Goal: Leave review/rating: Share an evaluation or opinion about a product, service, or content

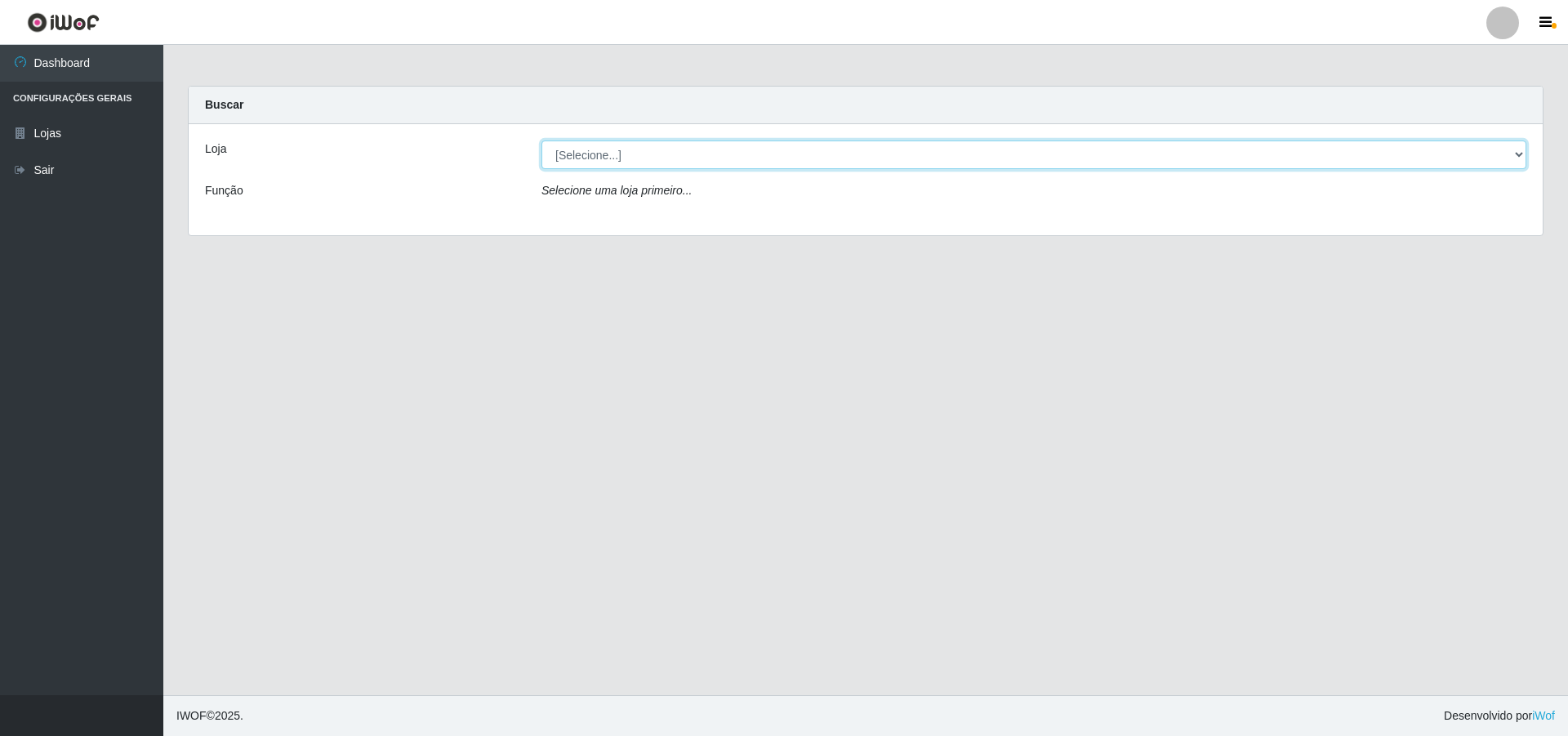
click at [693, 149] on select "[Selecione...] Atacado Vem - [STREET_ADDRESS]" at bounding box center [1033, 155] width 985 height 29
select select "449"
click at [541, 141] on select "[Selecione...] Atacado Vem - [STREET_ADDRESS]" at bounding box center [1033, 155] width 985 height 29
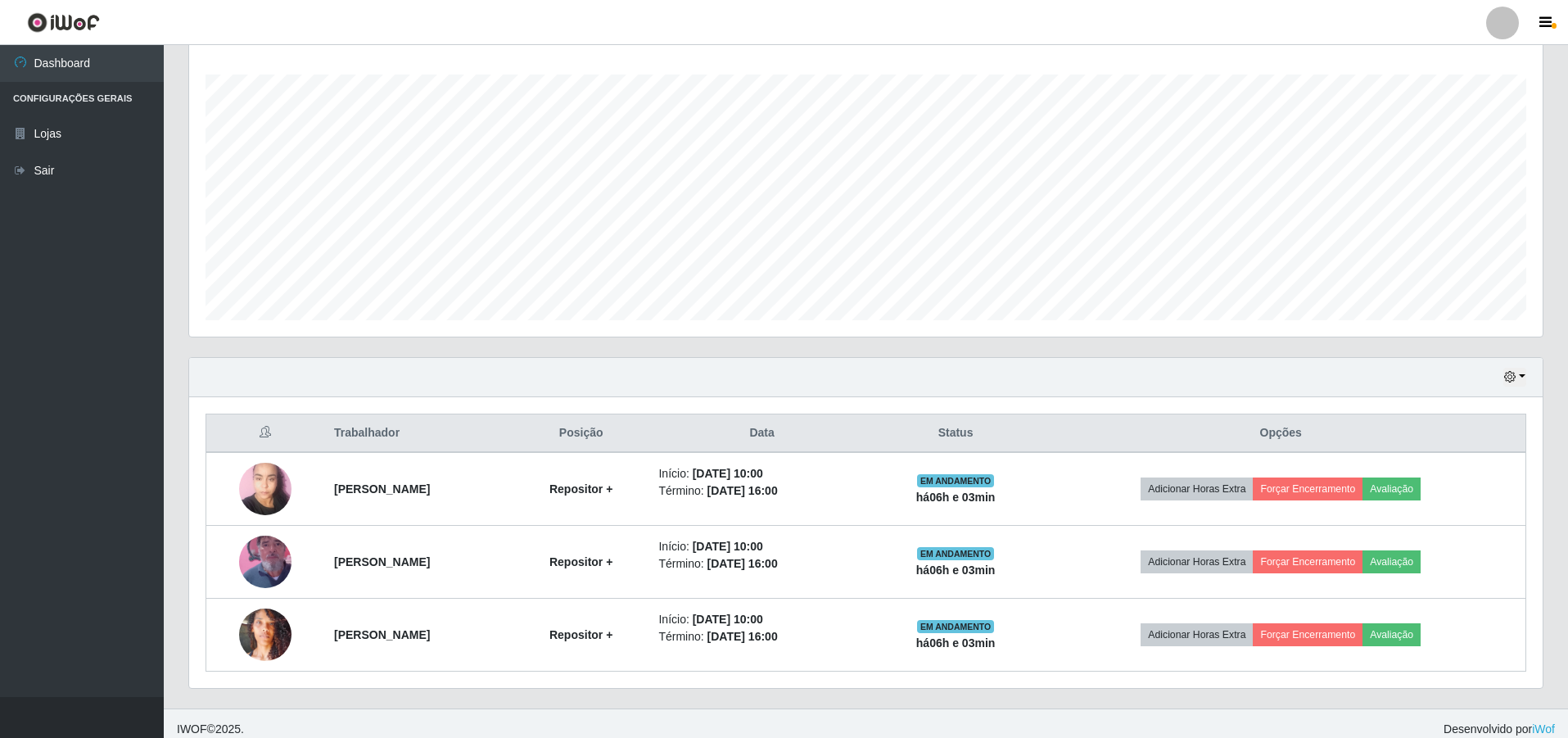
scroll to position [277, 0]
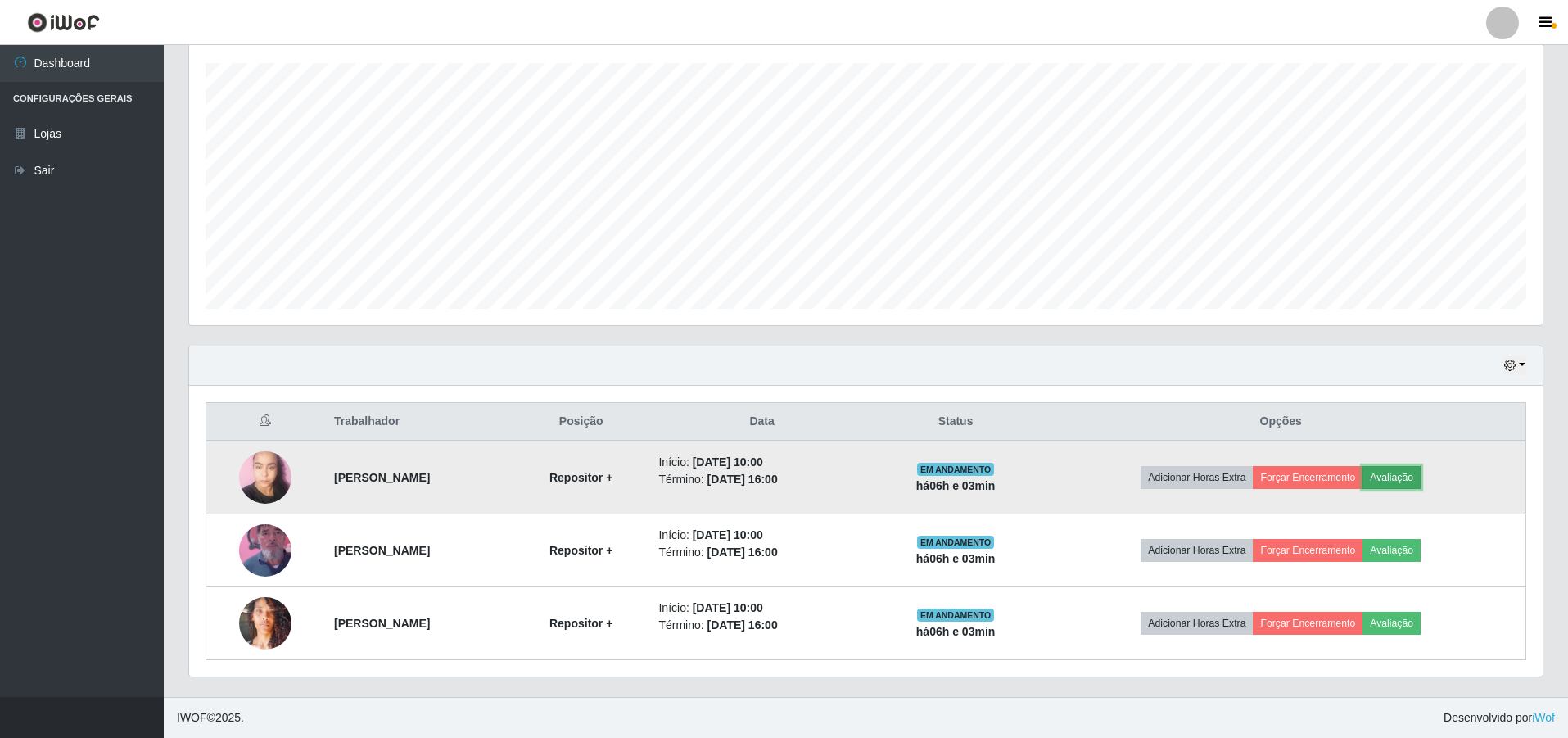
click at [1420, 468] on button "Avaliação" at bounding box center [1391, 477] width 58 height 23
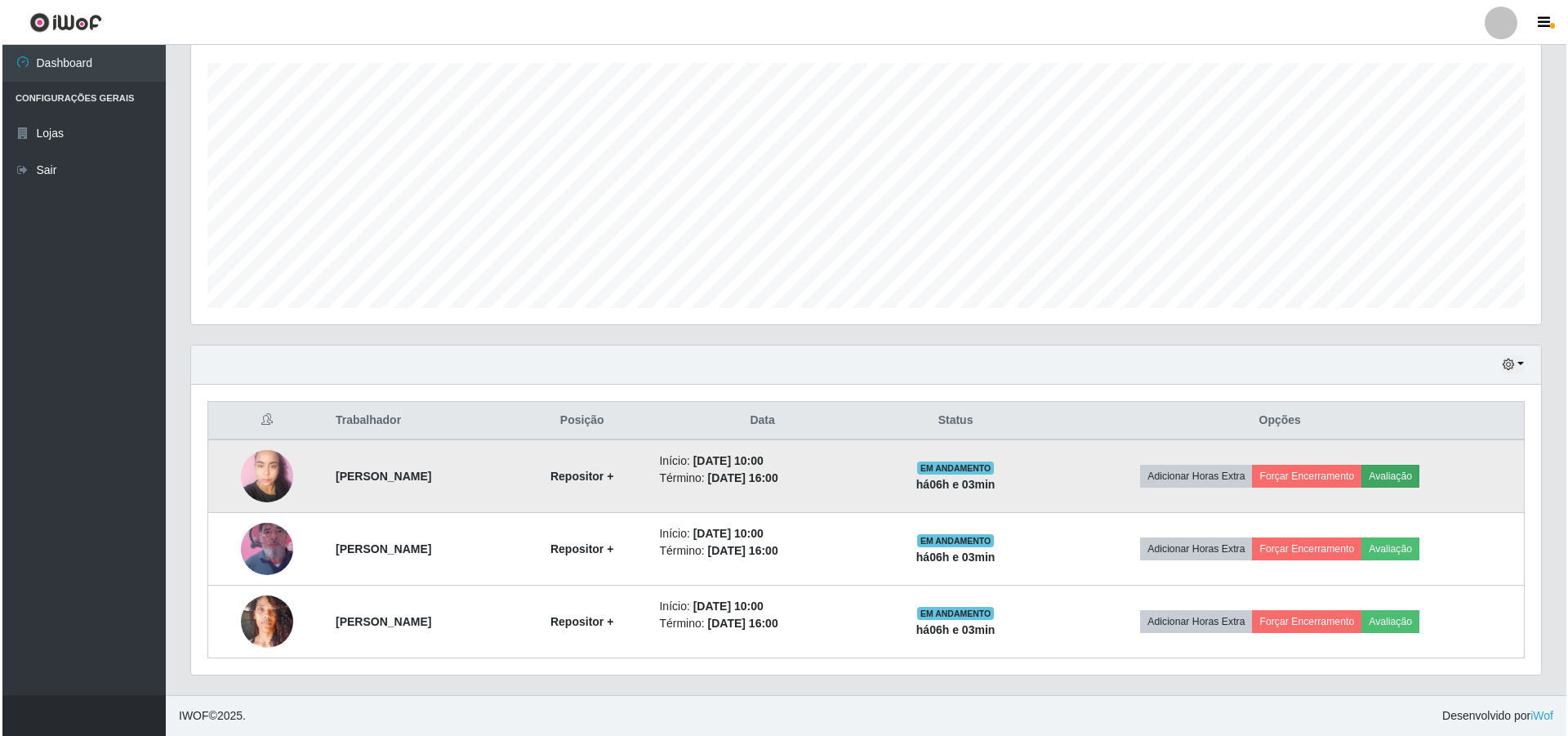
scroll to position [339, 1342]
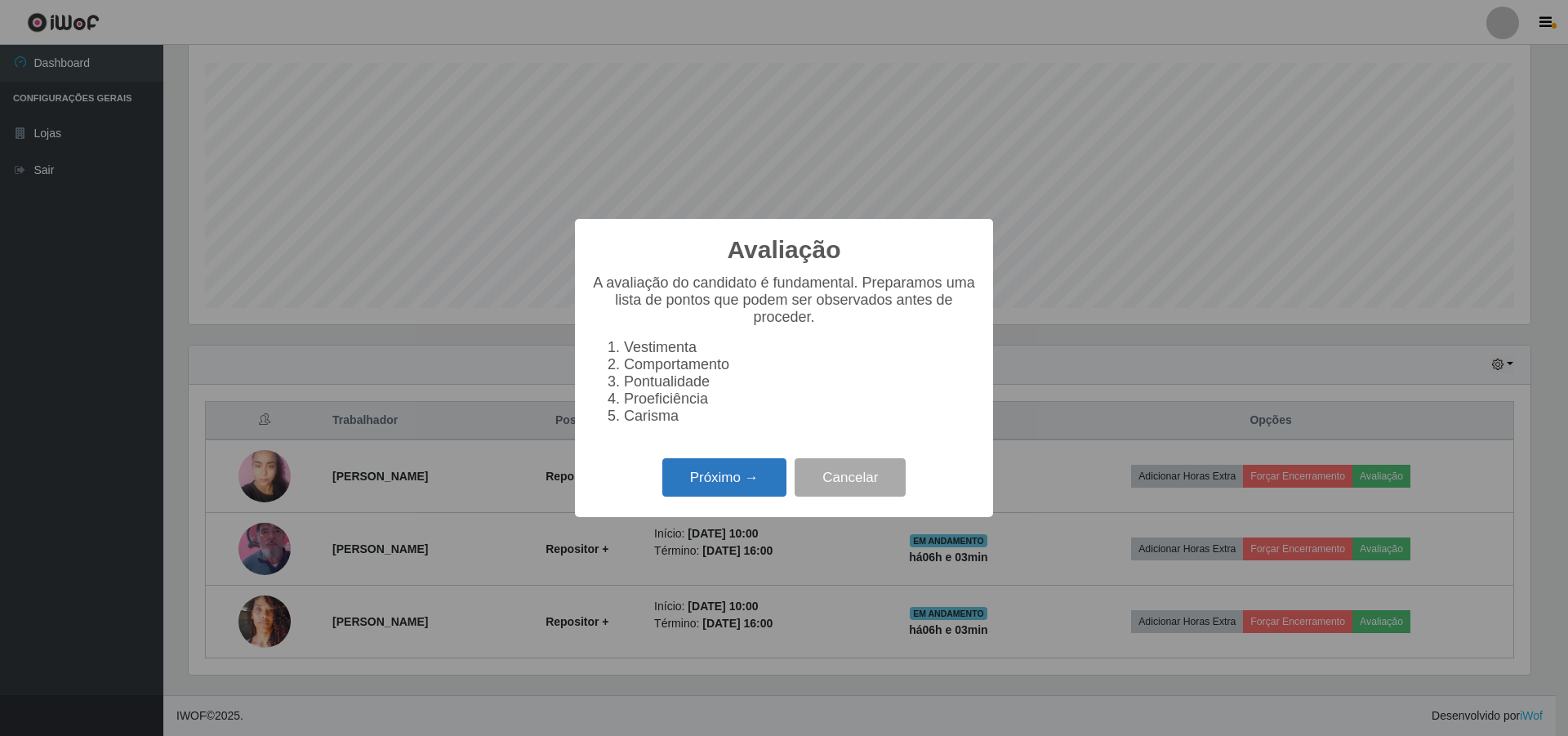
click at [713, 484] on button "Próximo →" at bounding box center [724, 477] width 124 height 38
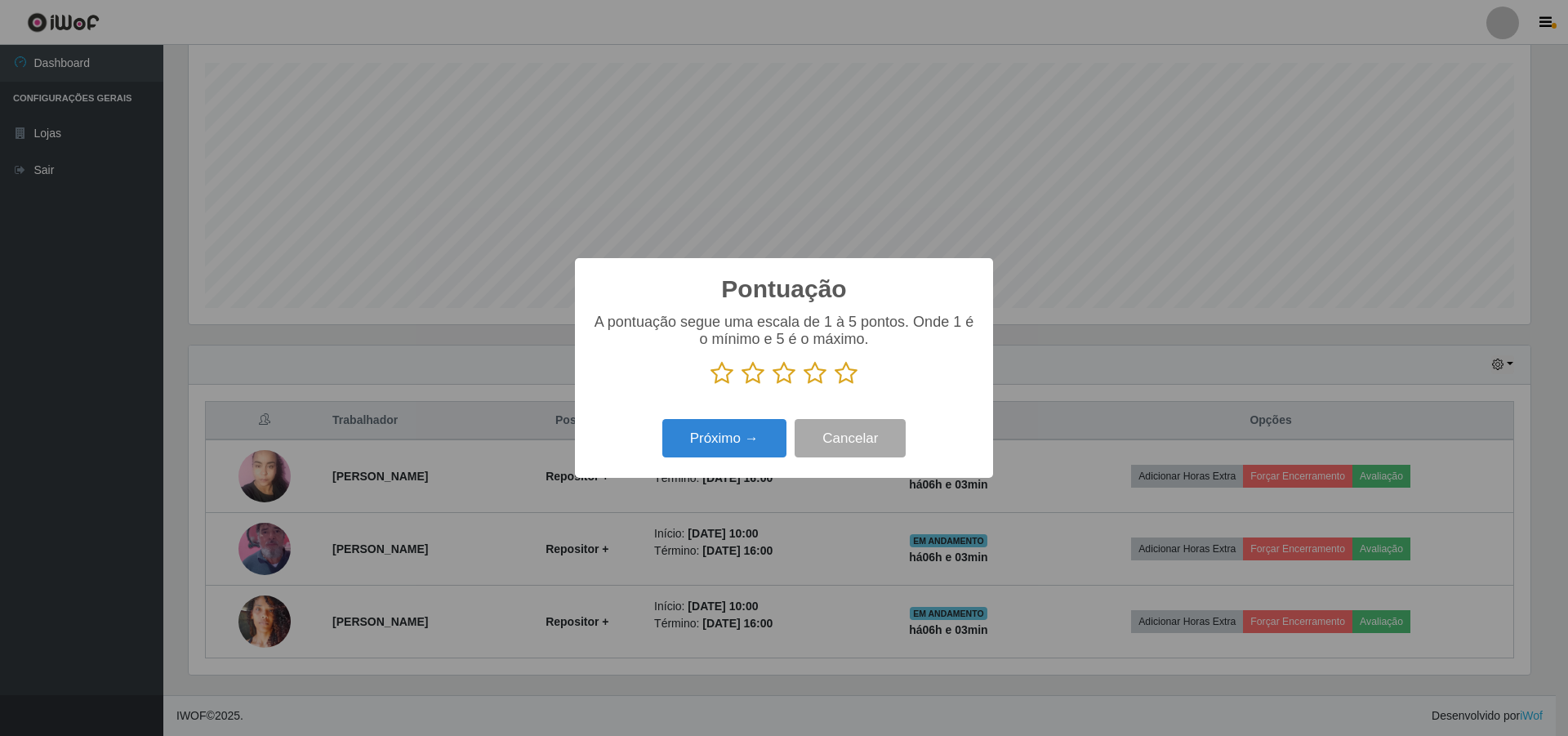
click at [789, 381] on icon at bounding box center [784, 373] width 23 height 24
click at [772, 386] on input "radio" at bounding box center [772, 386] width 0 height 0
click at [742, 433] on button "Próximo →" at bounding box center [724, 438] width 124 height 38
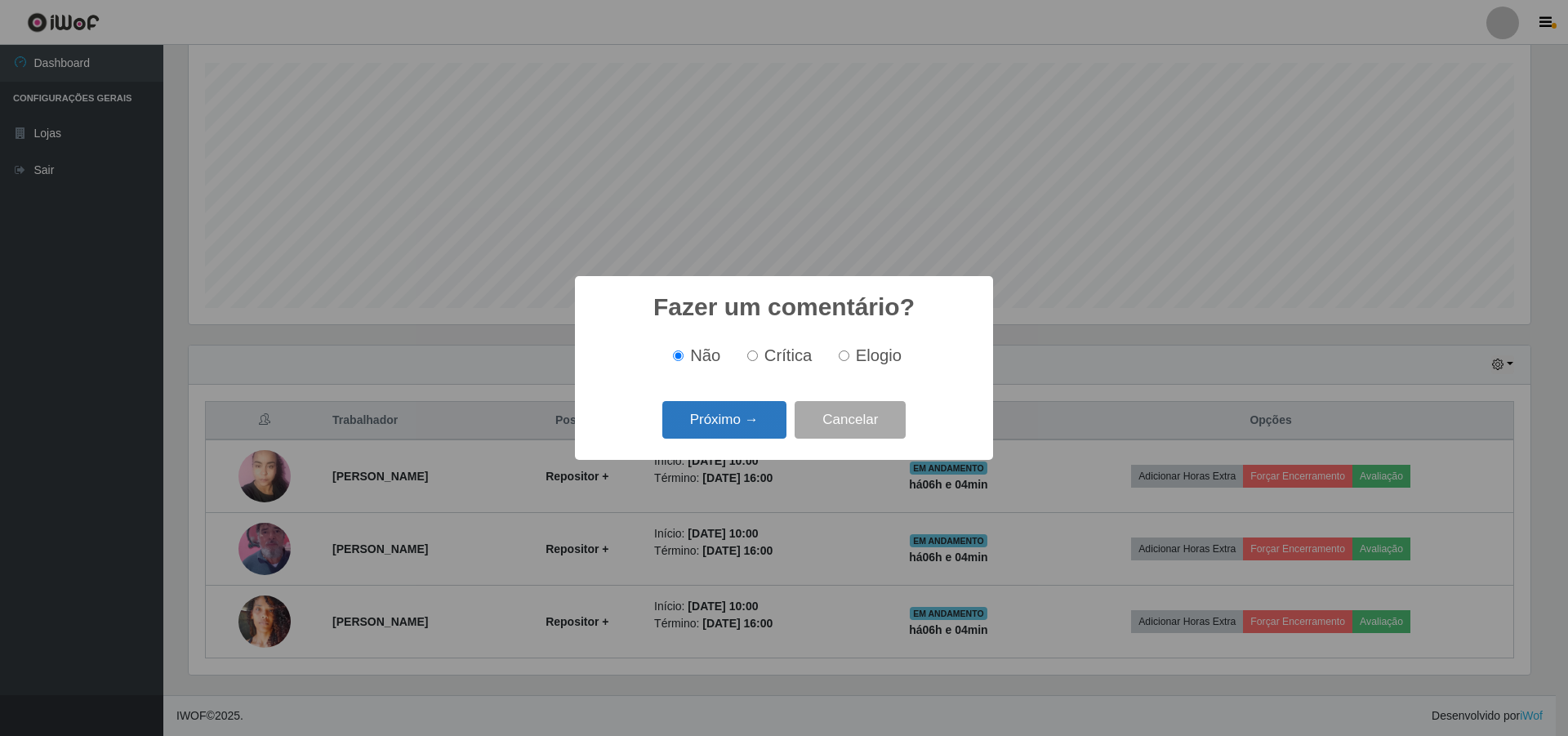
click at [746, 422] on button "Próximo →" at bounding box center [724, 419] width 124 height 38
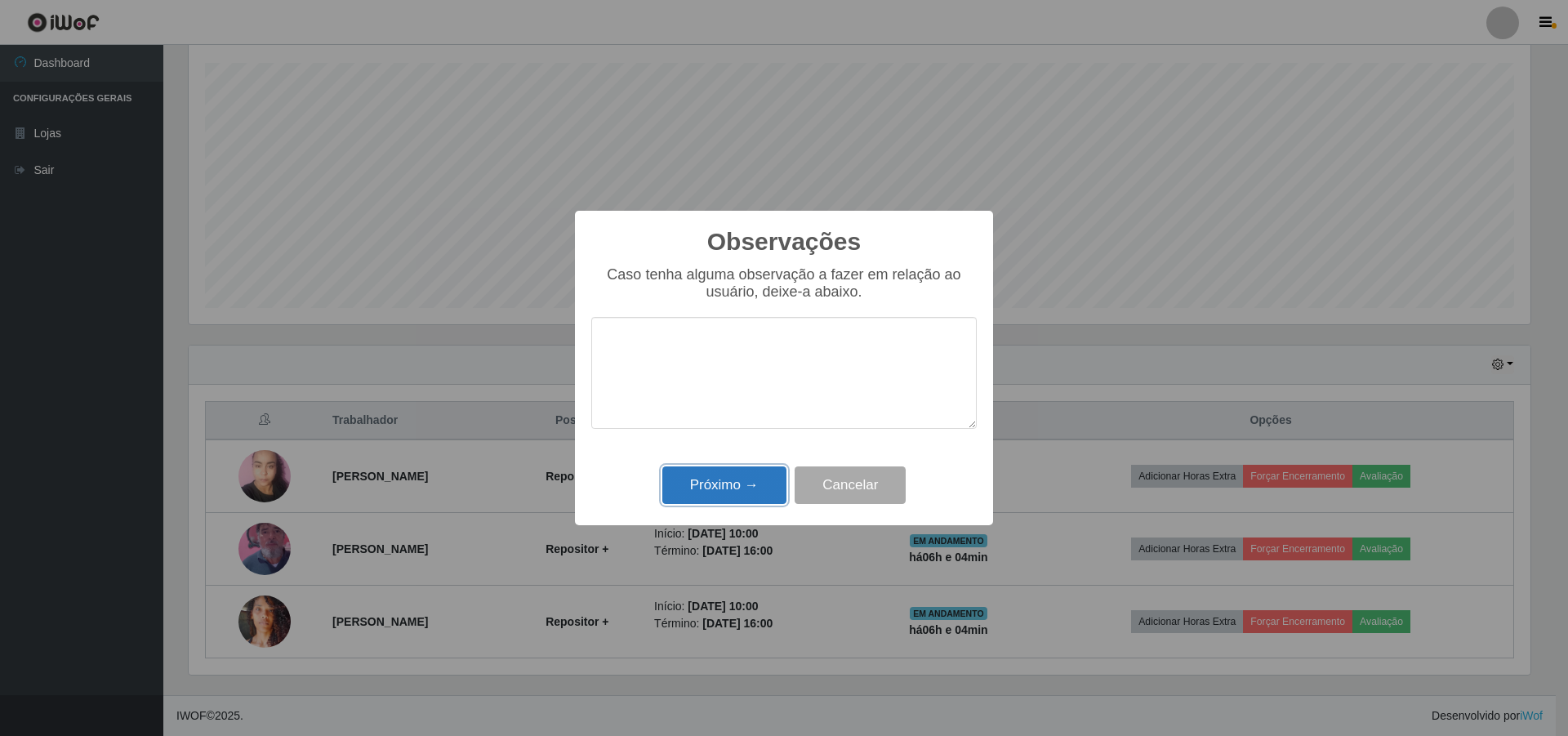
click at [743, 482] on button "Próximo →" at bounding box center [724, 484] width 124 height 38
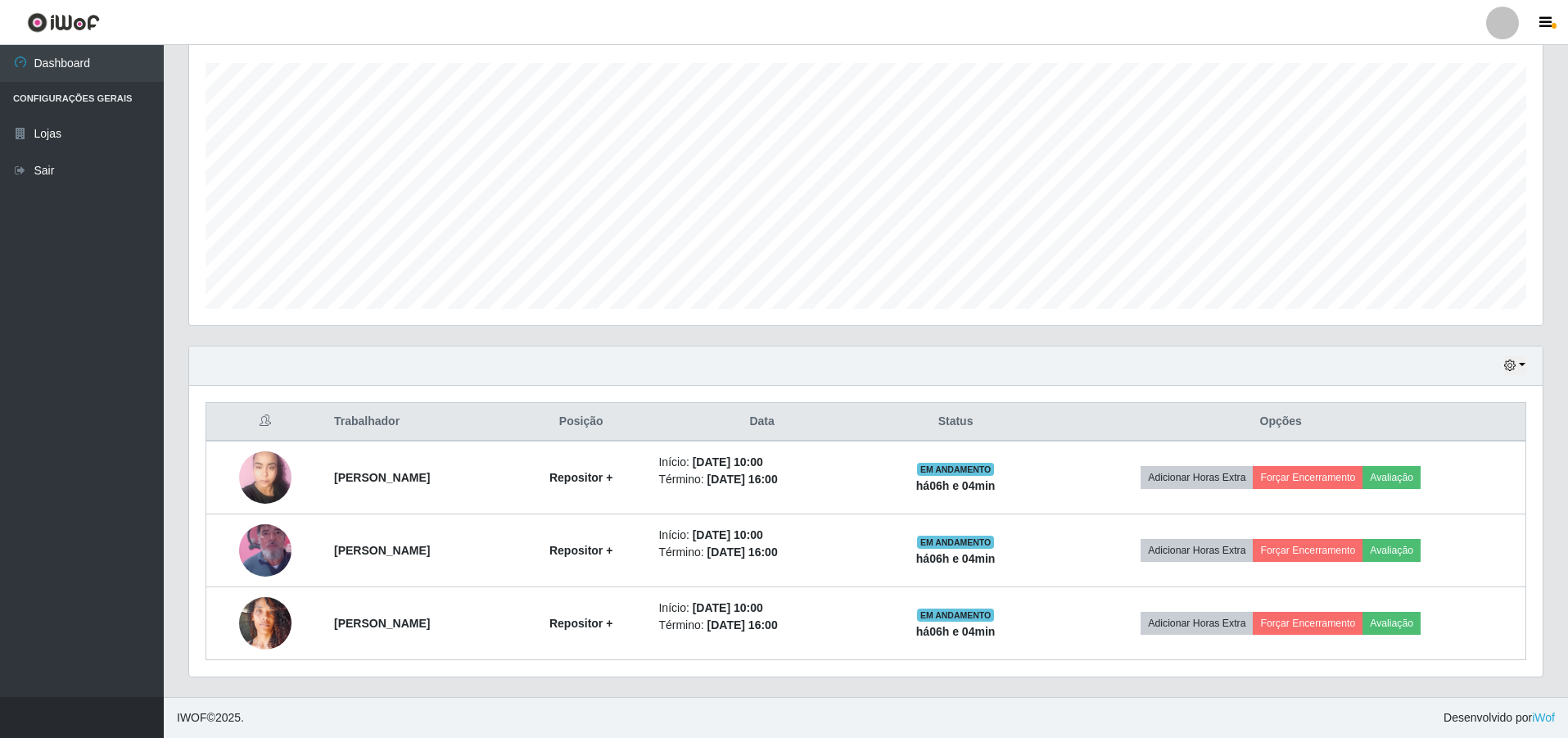
scroll to position [340, 1354]
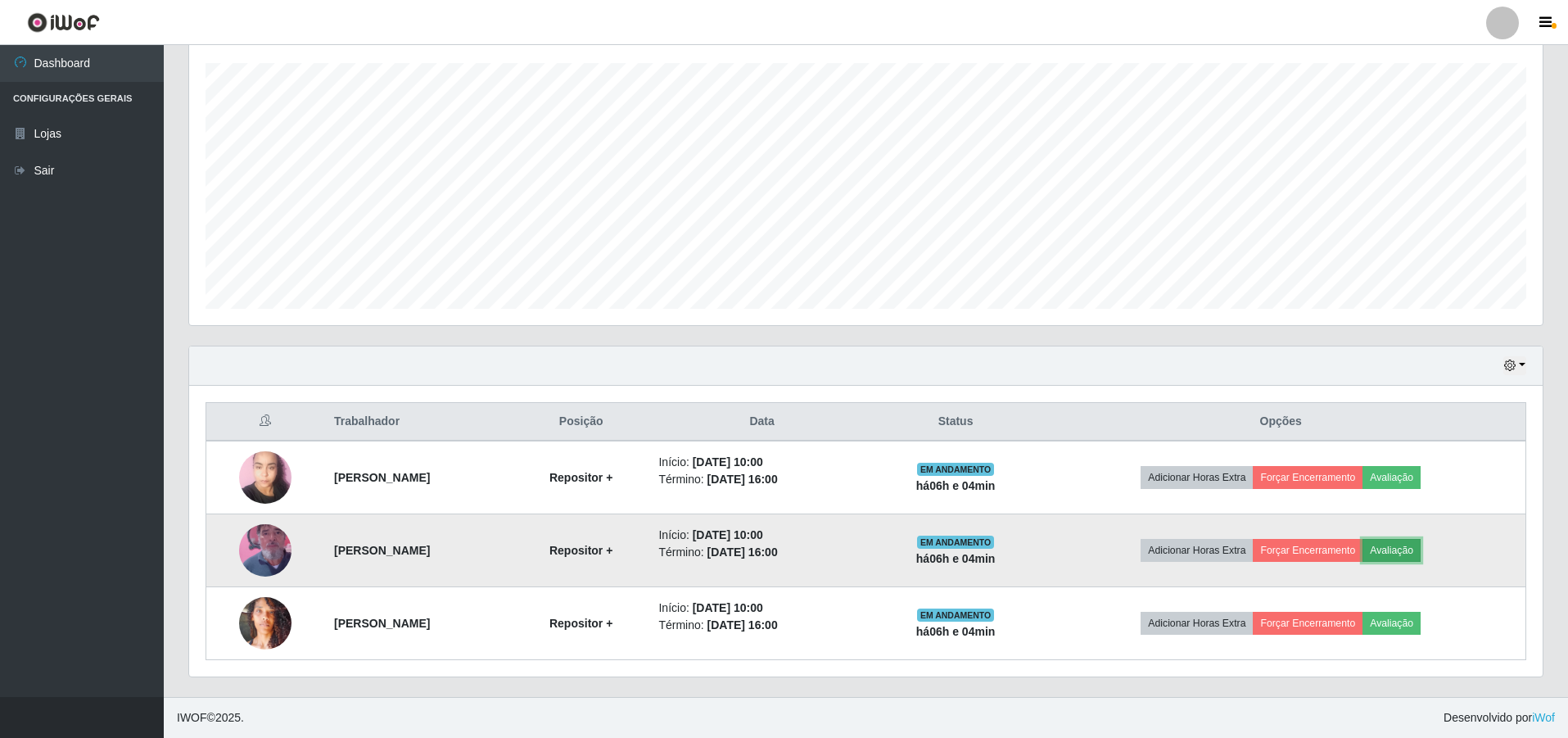
click at [1415, 553] on button "Avaliação" at bounding box center [1391, 550] width 58 height 23
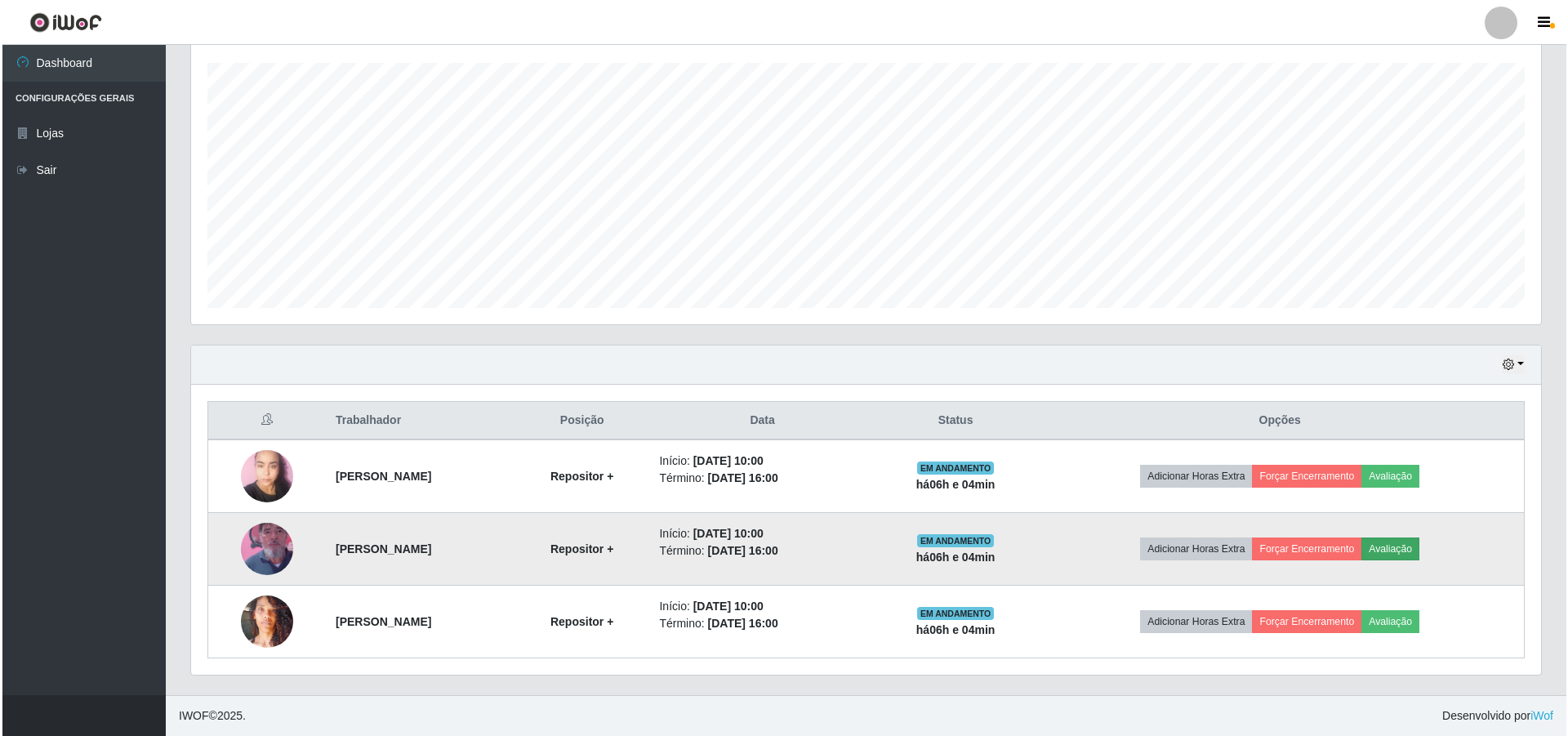
scroll to position [339, 1342]
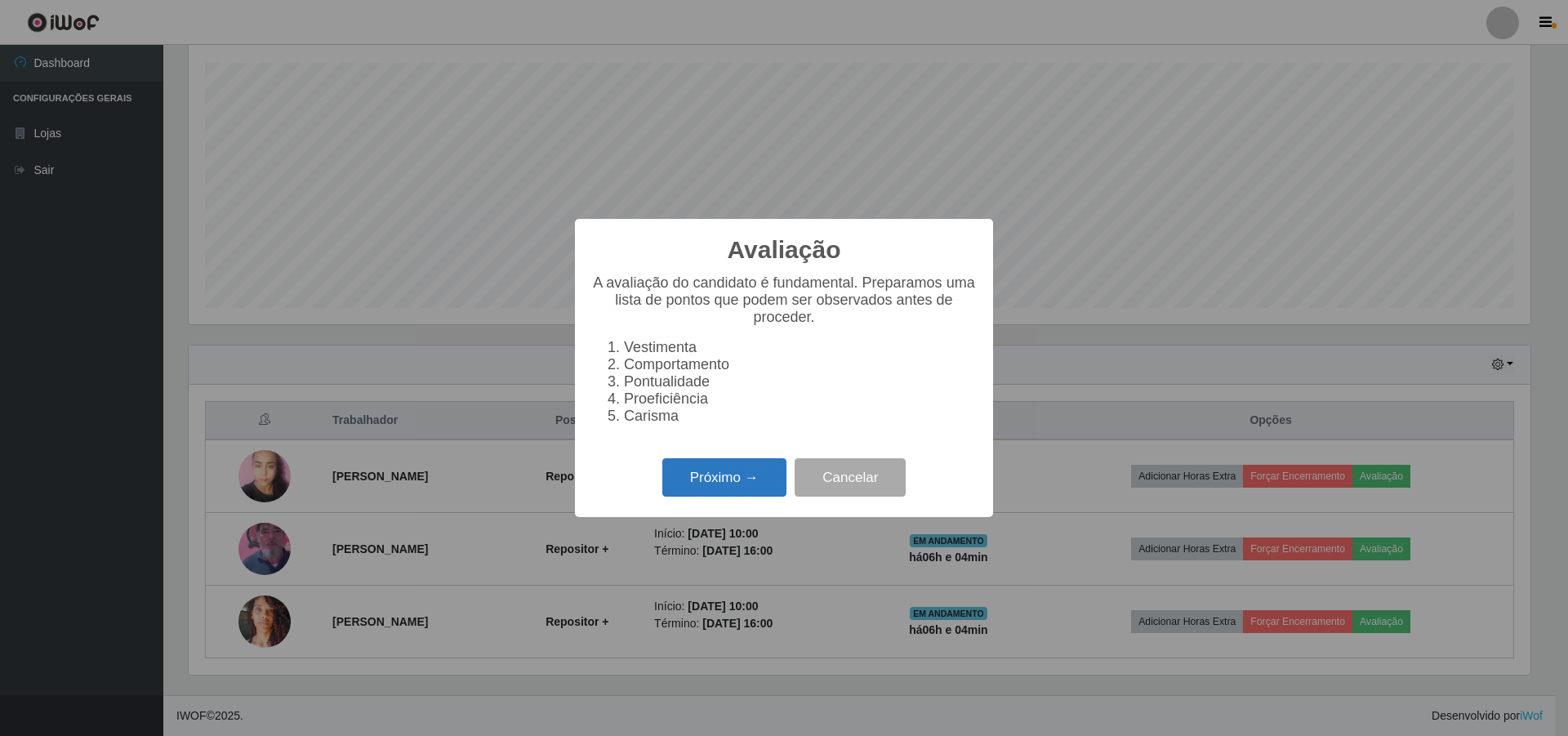
click at [710, 492] on button "Próximo →" at bounding box center [724, 477] width 124 height 38
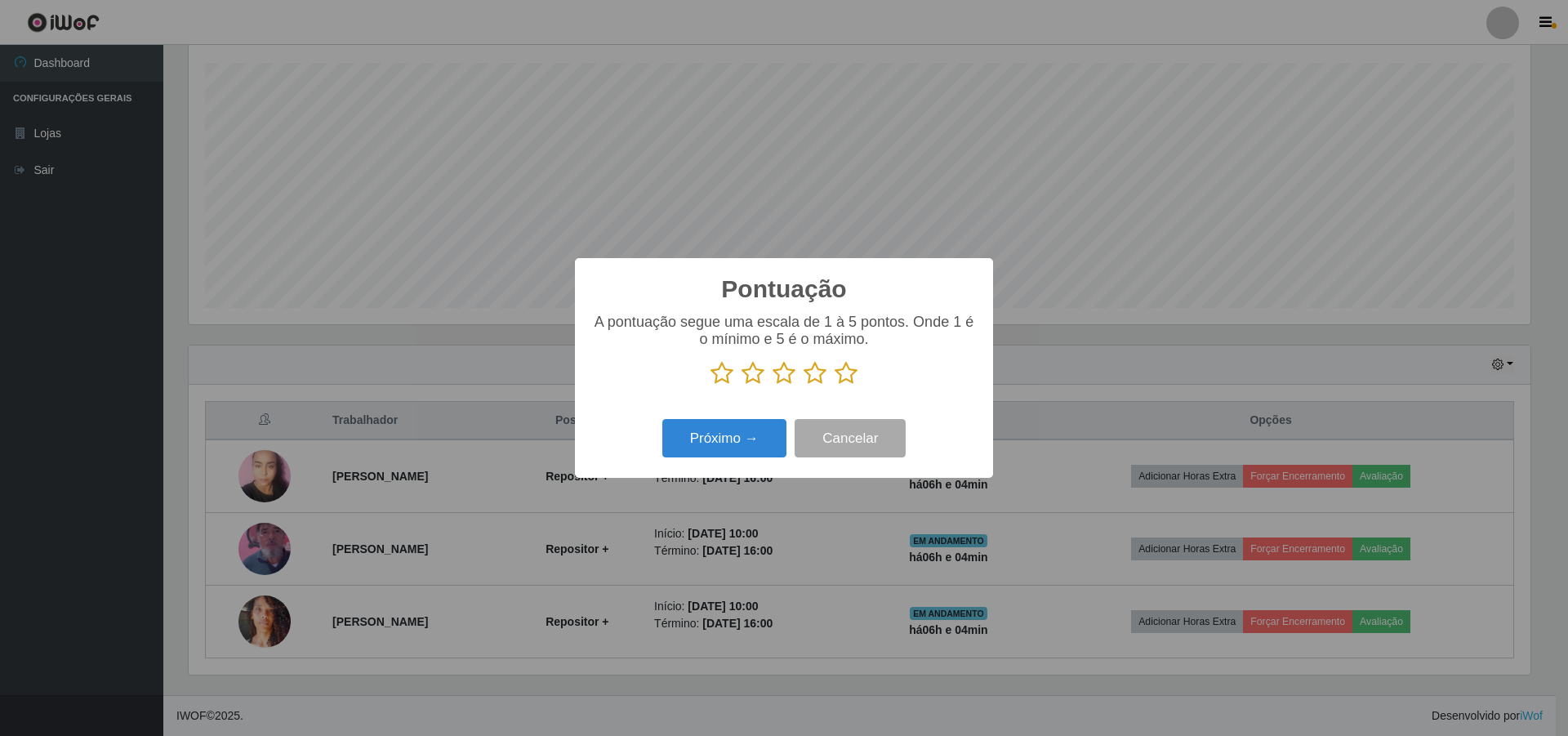
click at [783, 372] on icon at bounding box center [784, 373] width 23 height 24
click at [772, 386] on input "radio" at bounding box center [772, 386] width 0 height 0
click at [723, 454] on button "Próximo →" at bounding box center [724, 438] width 124 height 38
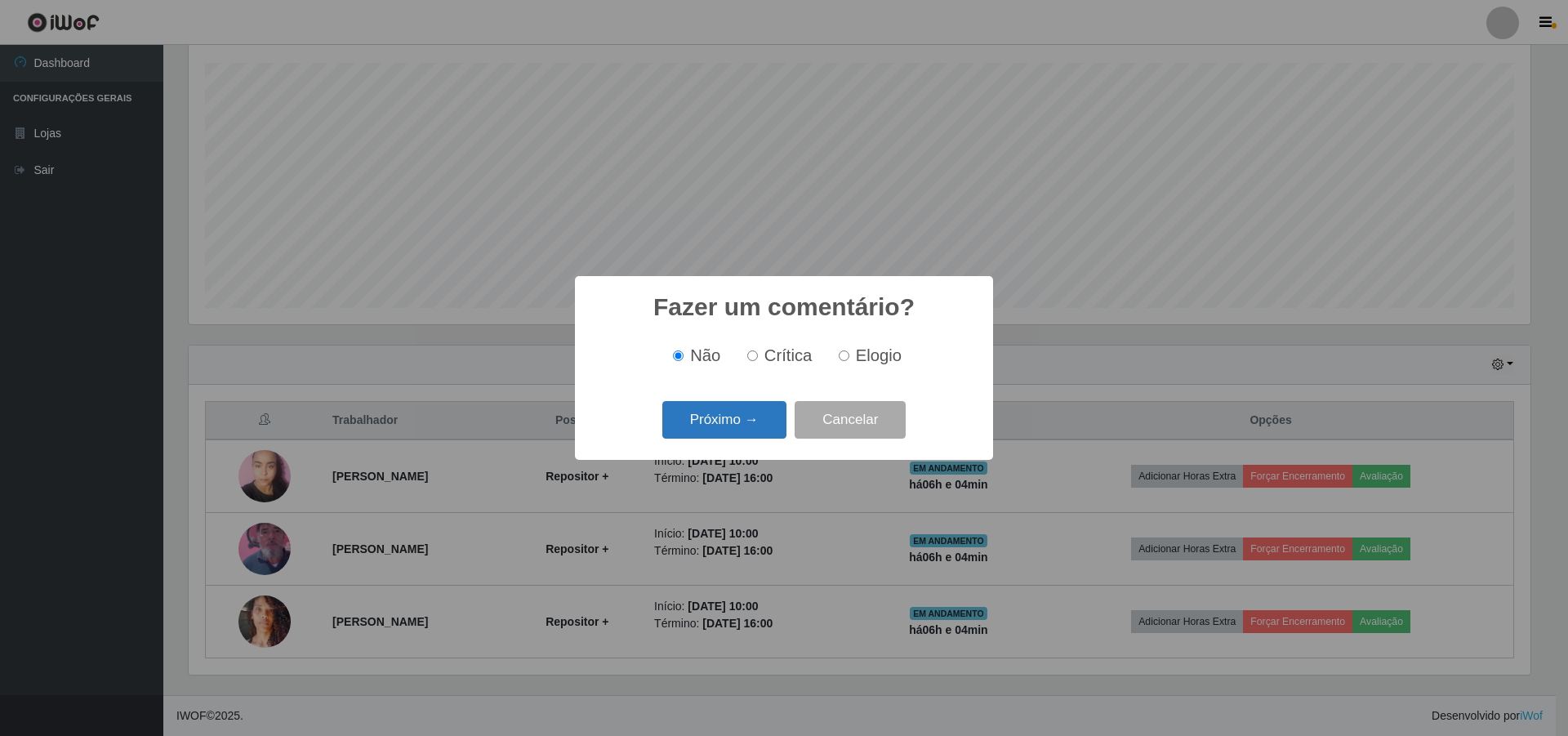
click at [709, 424] on button "Próximo →" at bounding box center [724, 419] width 124 height 38
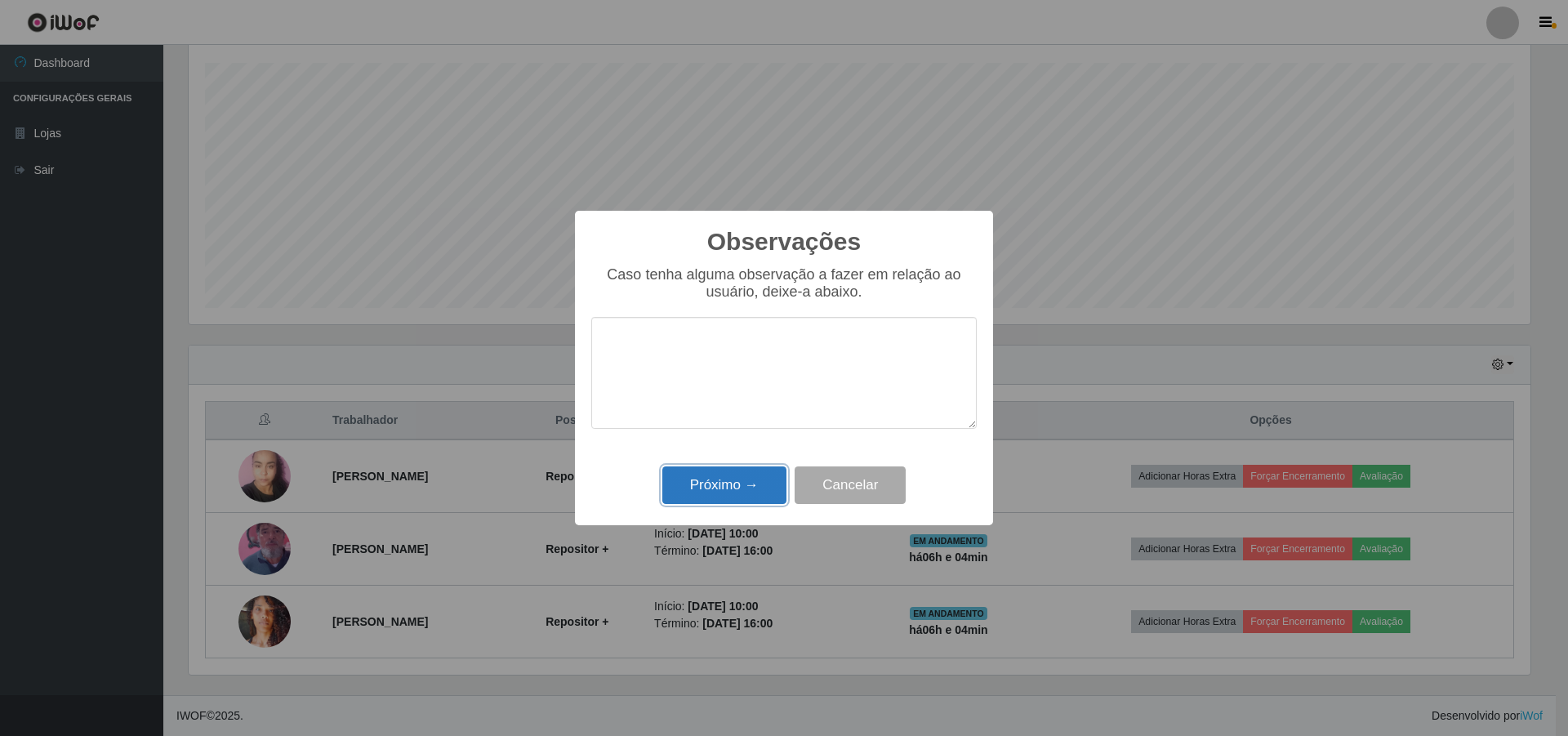
click at [724, 482] on button "Próximo →" at bounding box center [724, 484] width 124 height 38
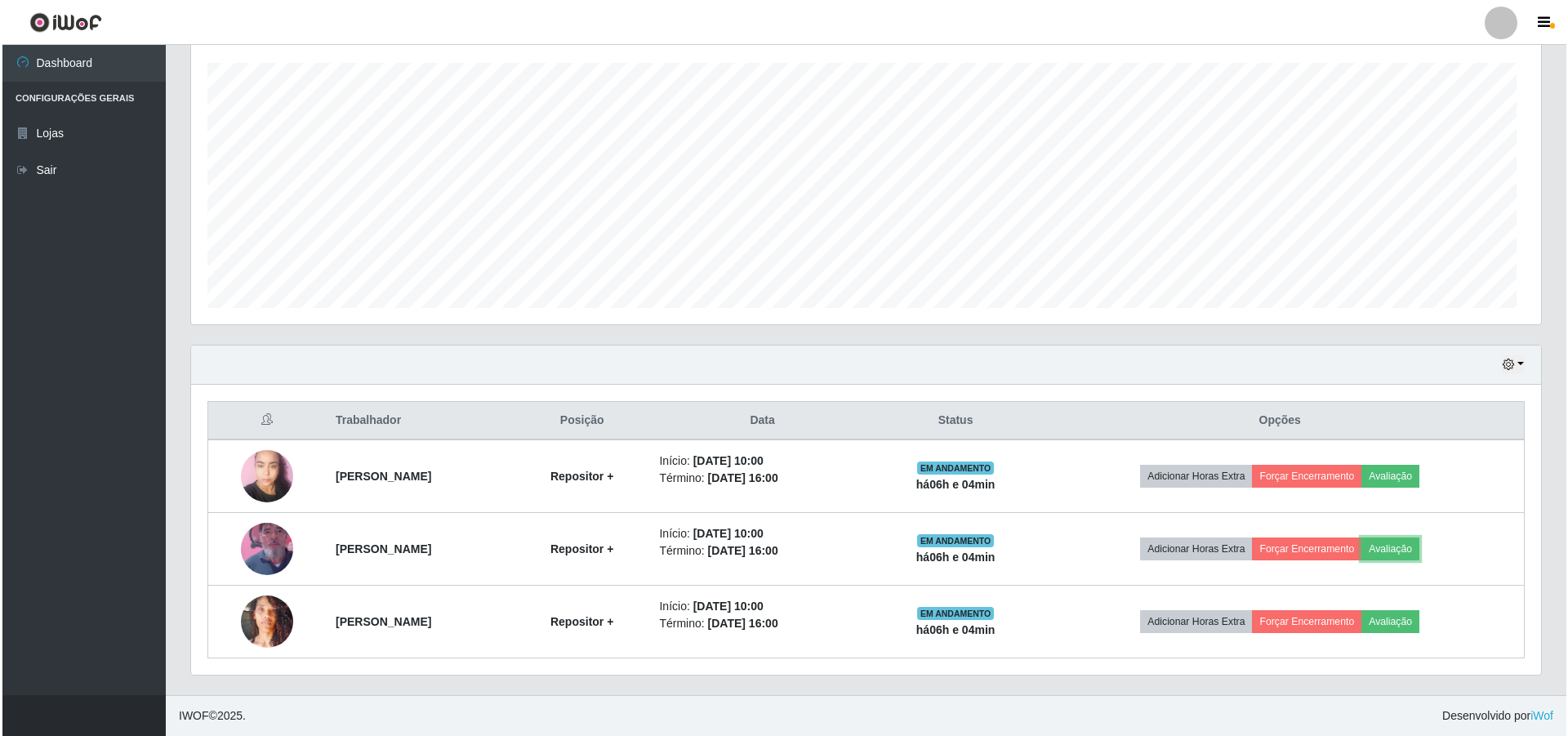
scroll to position [339, 1350]
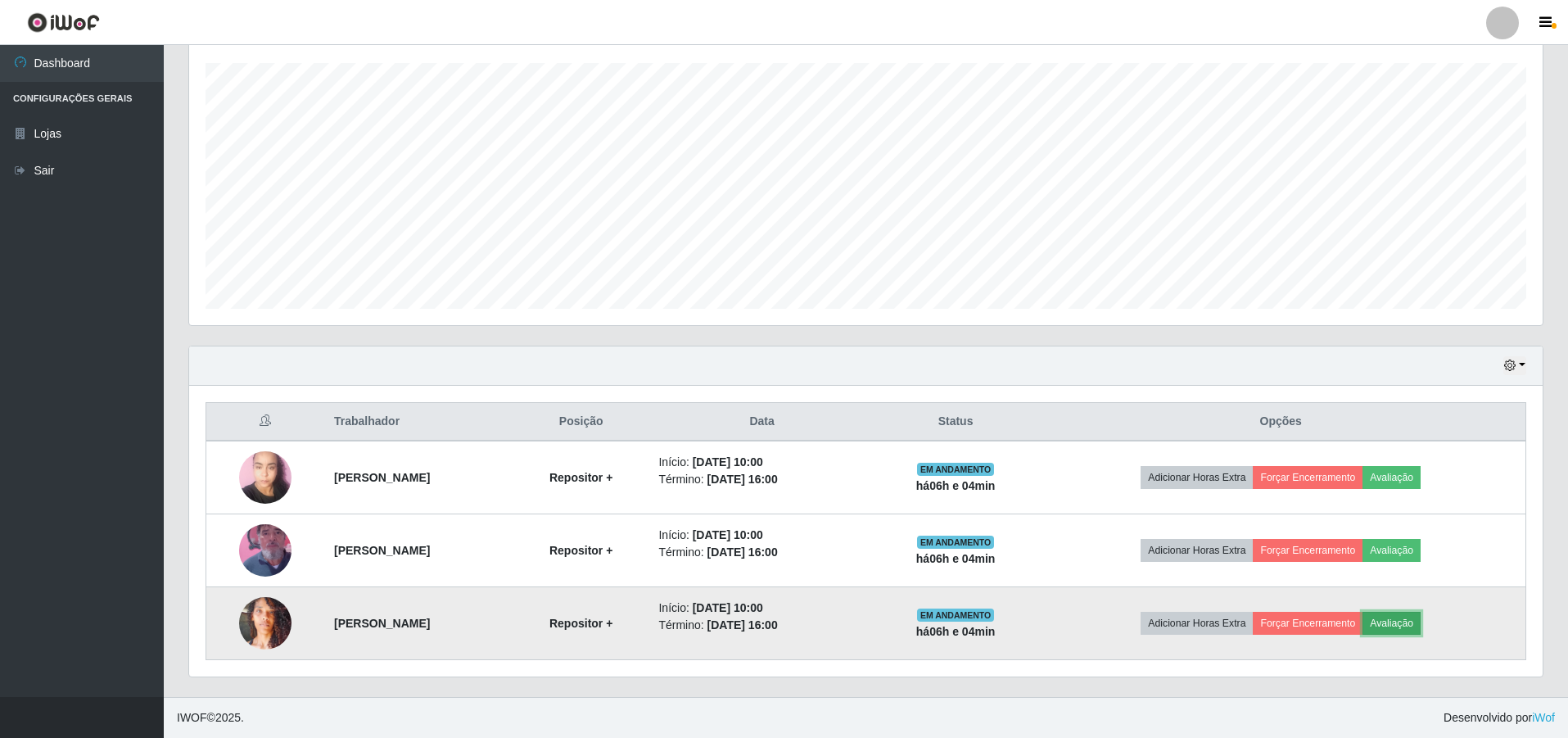
click at [1420, 626] on button "Avaliação" at bounding box center [1391, 623] width 58 height 23
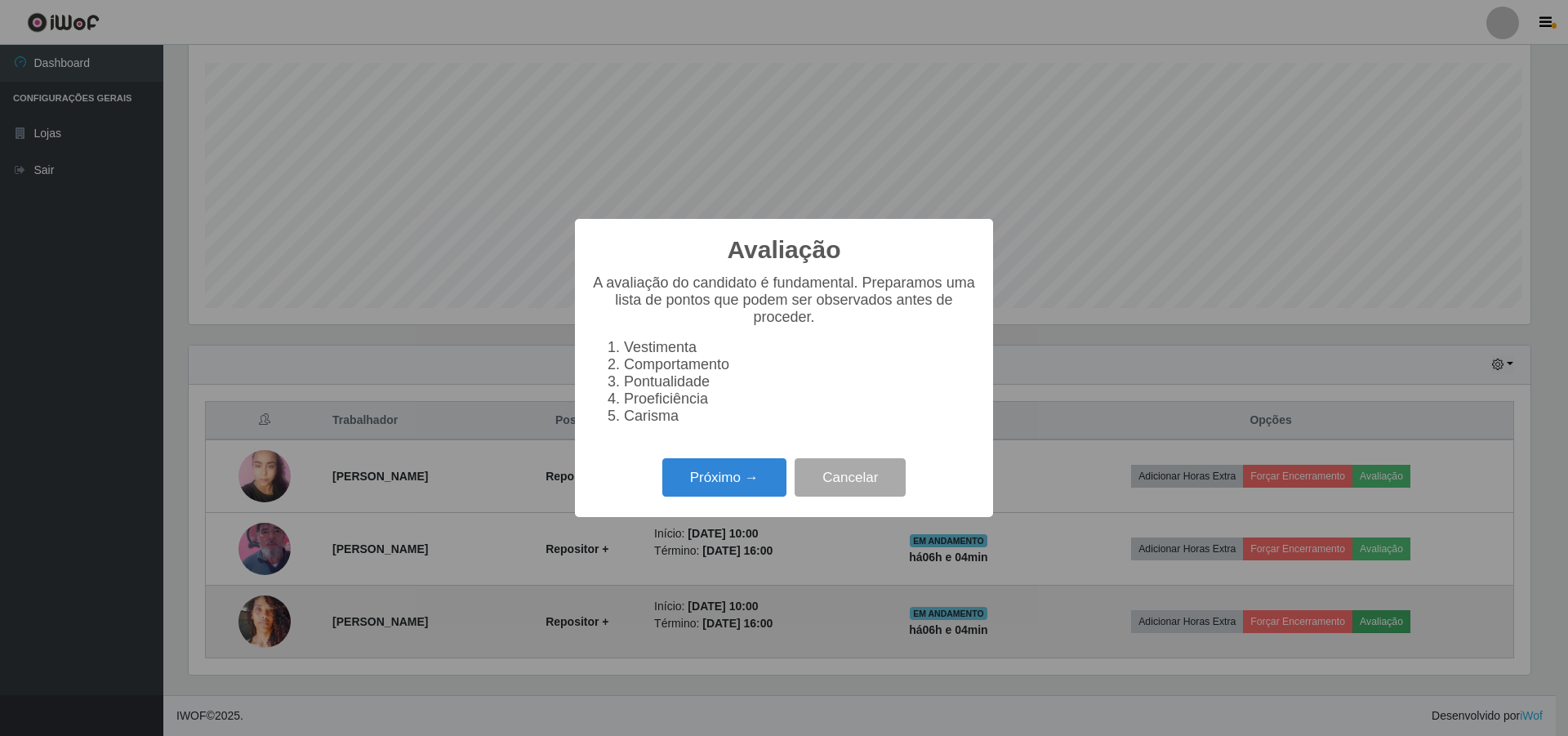
scroll to position [339, 1342]
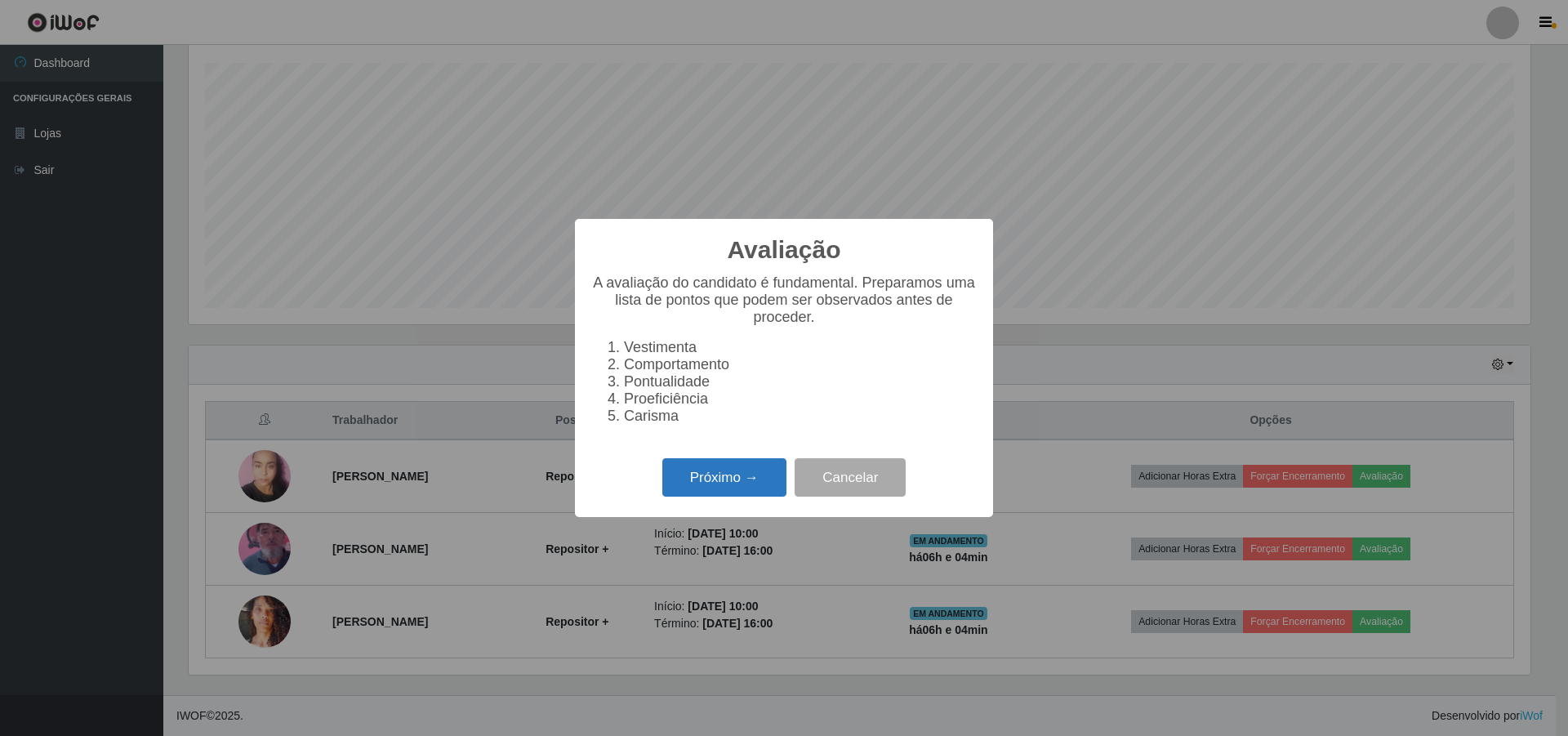
click at [691, 493] on button "Próximo →" at bounding box center [724, 477] width 124 height 38
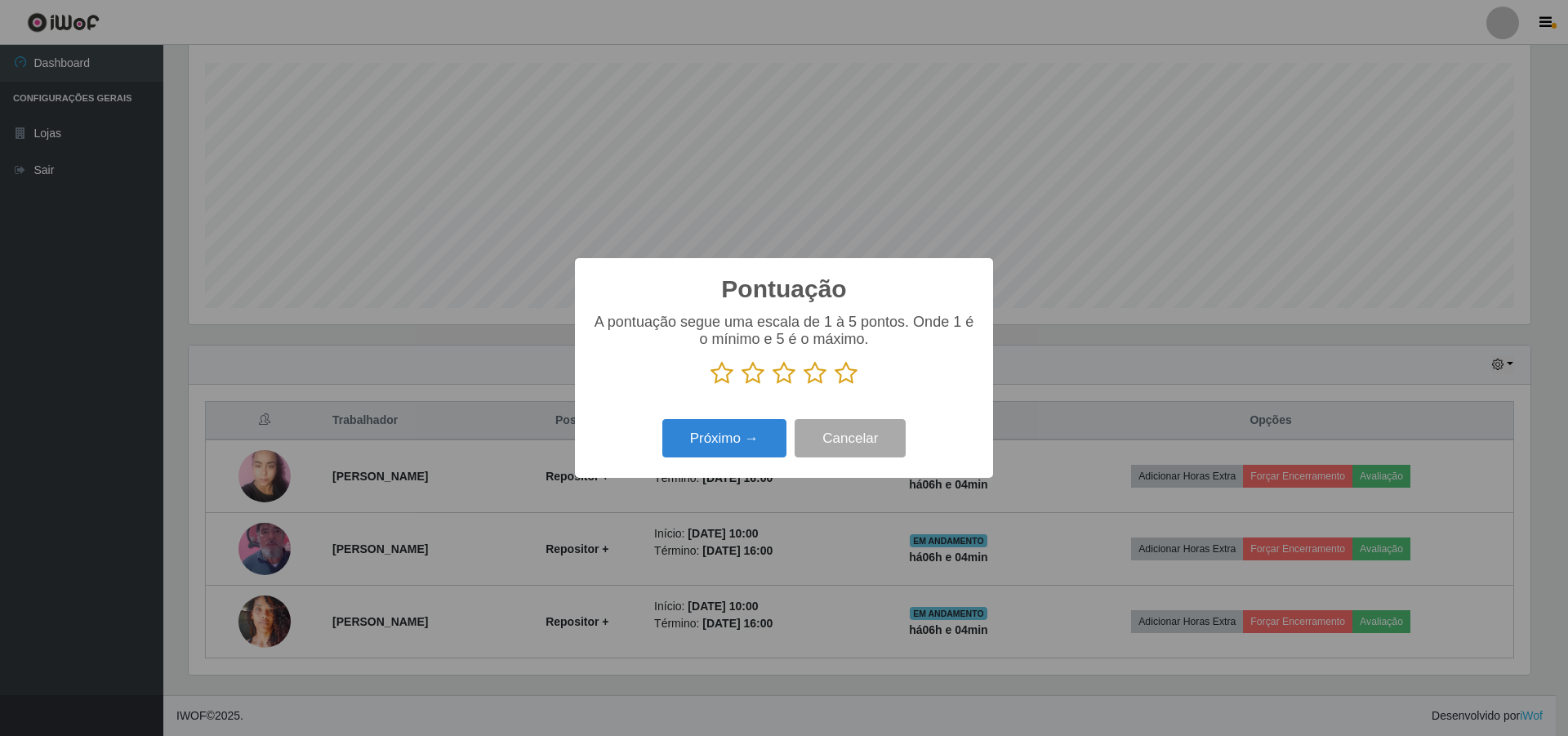
scroll to position [816097, 815116]
click at [784, 379] on icon at bounding box center [784, 373] width 23 height 24
click at [772, 386] on input "radio" at bounding box center [772, 386] width 0 height 0
click at [728, 450] on button "Próximo →" at bounding box center [724, 438] width 124 height 38
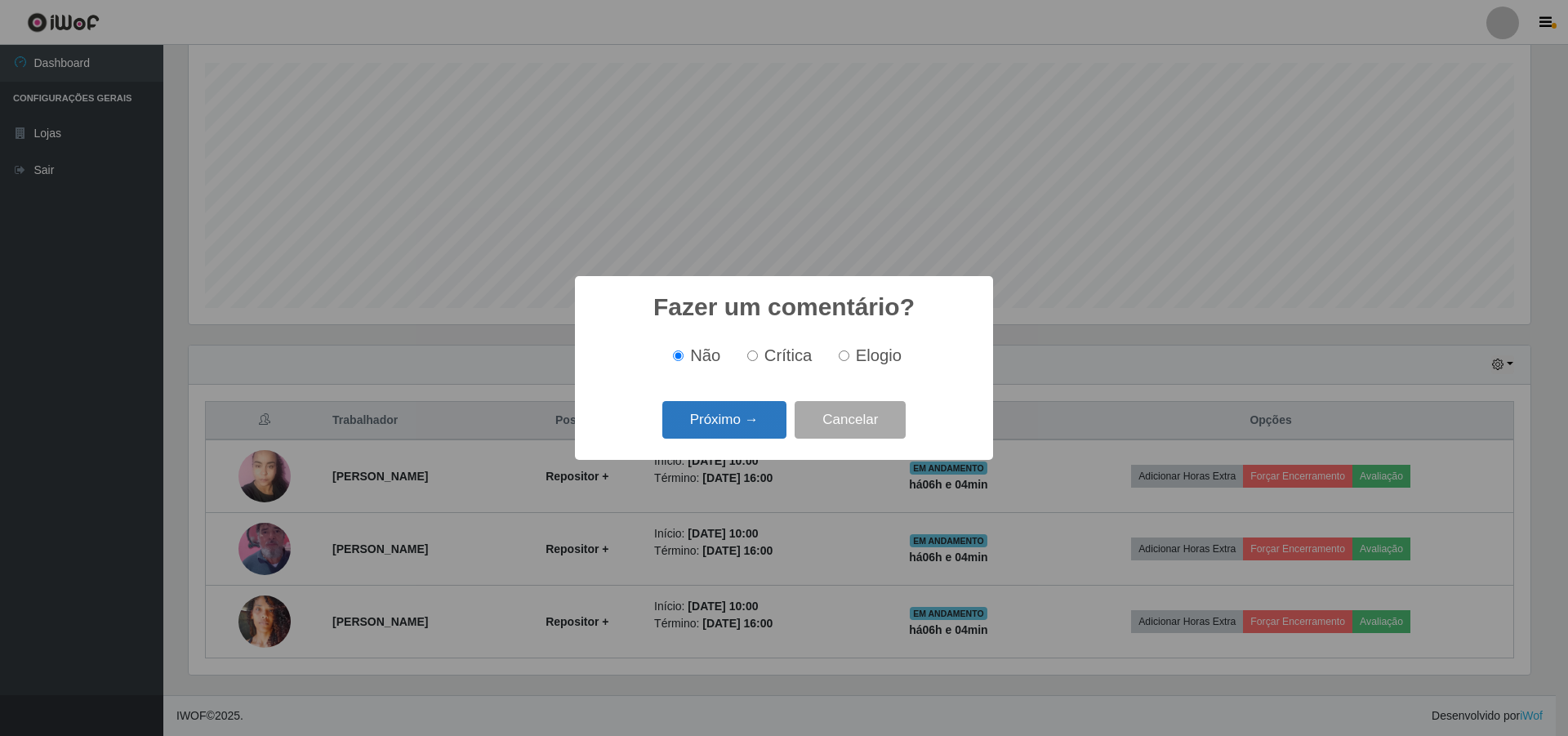
click at [690, 421] on button "Próximo →" at bounding box center [724, 419] width 124 height 38
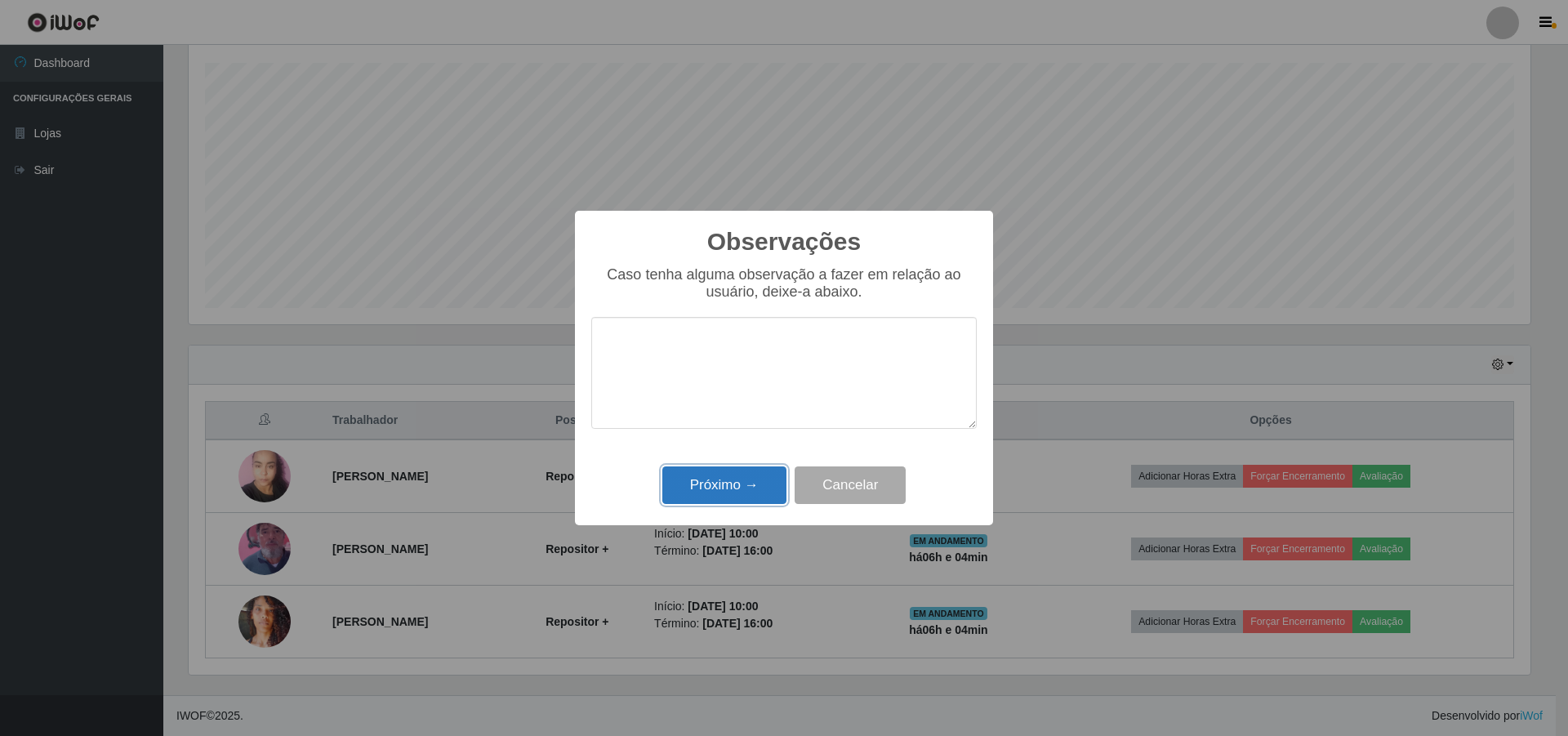
click at [696, 488] on button "Próximo →" at bounding box center [724, 484] width 124 height 38
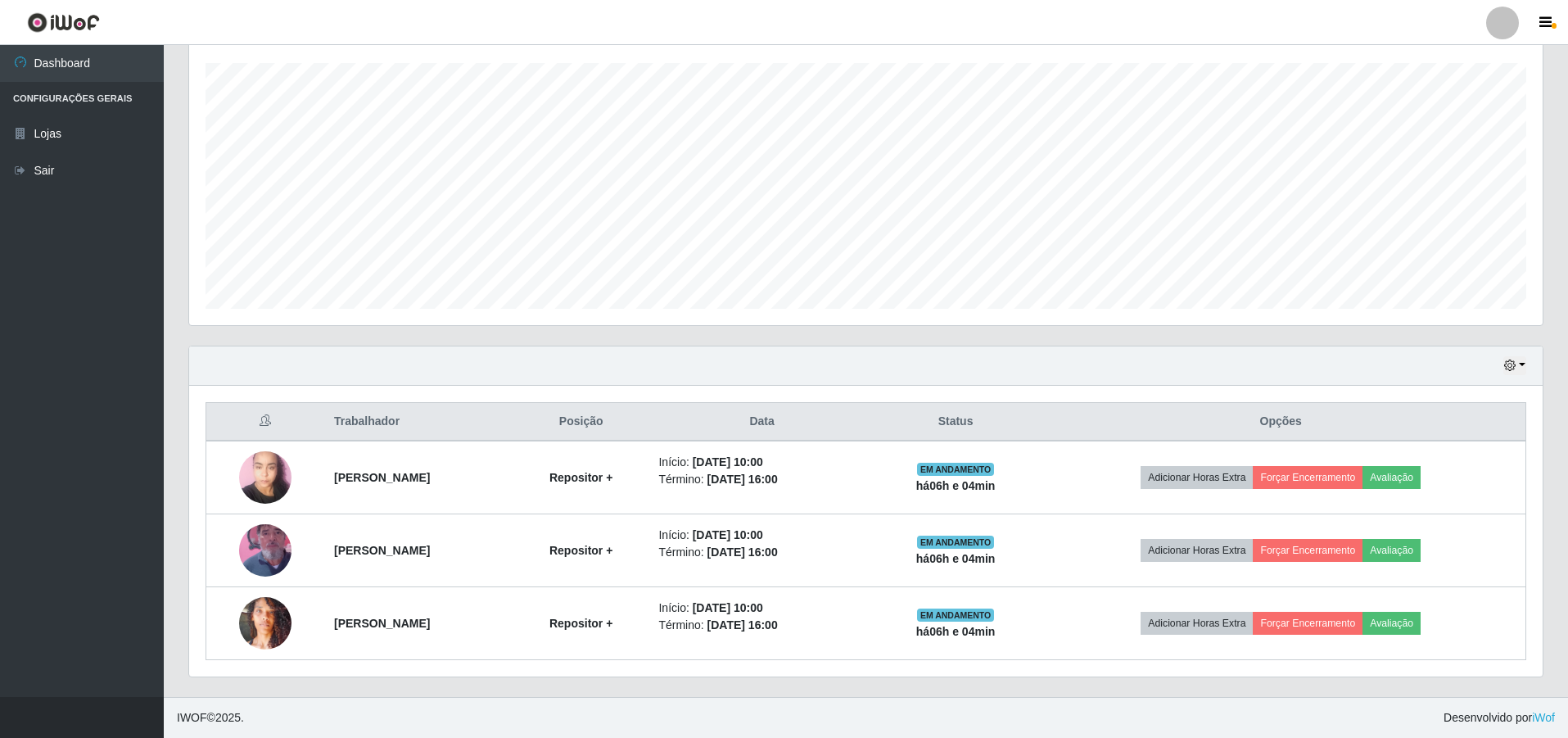
scroll to position [340, 1354]
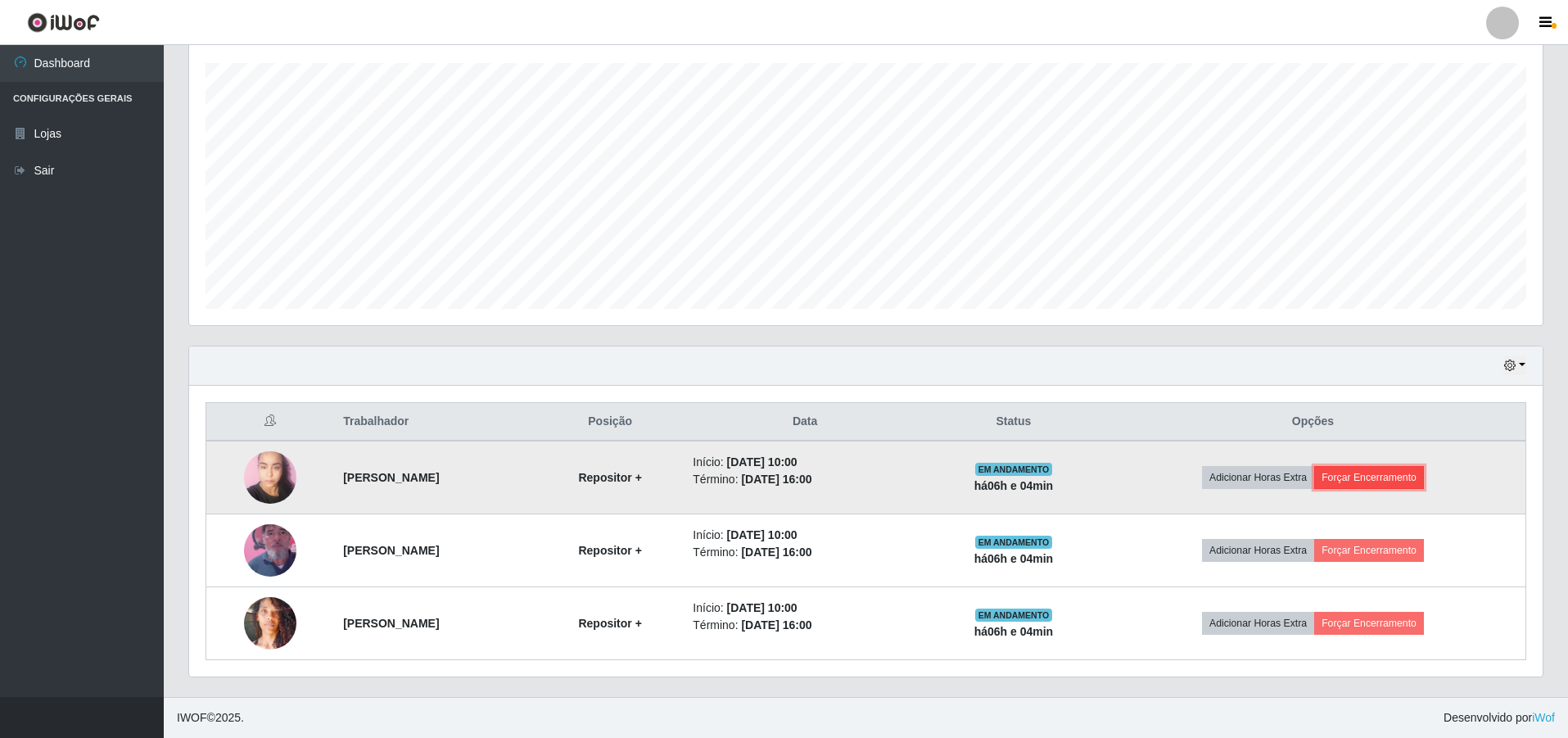
click at [1398, 472] on button "Forçar Encerramento" at bounding box center [1369, 477] width 109 height 23
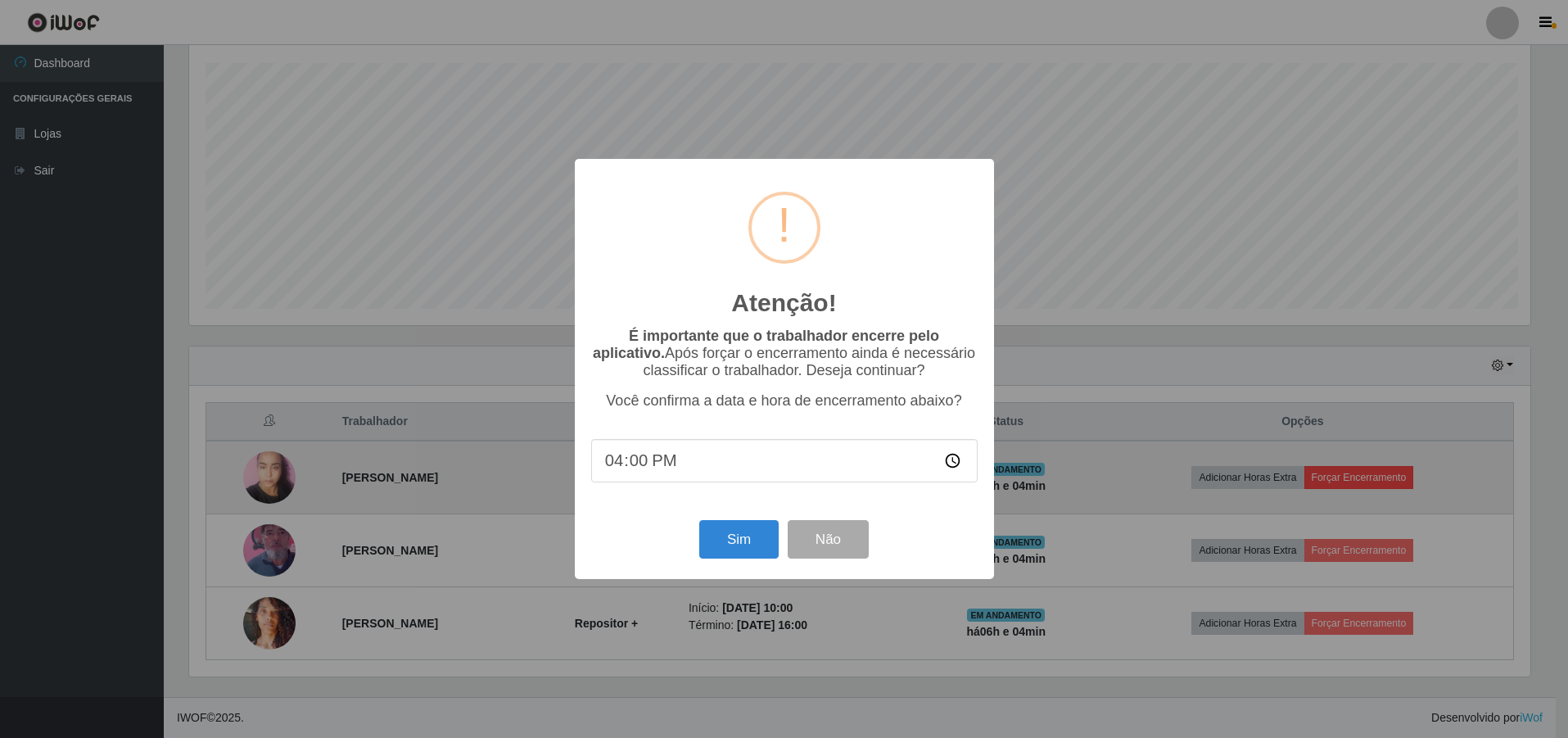
scroll to position [340, 1346]
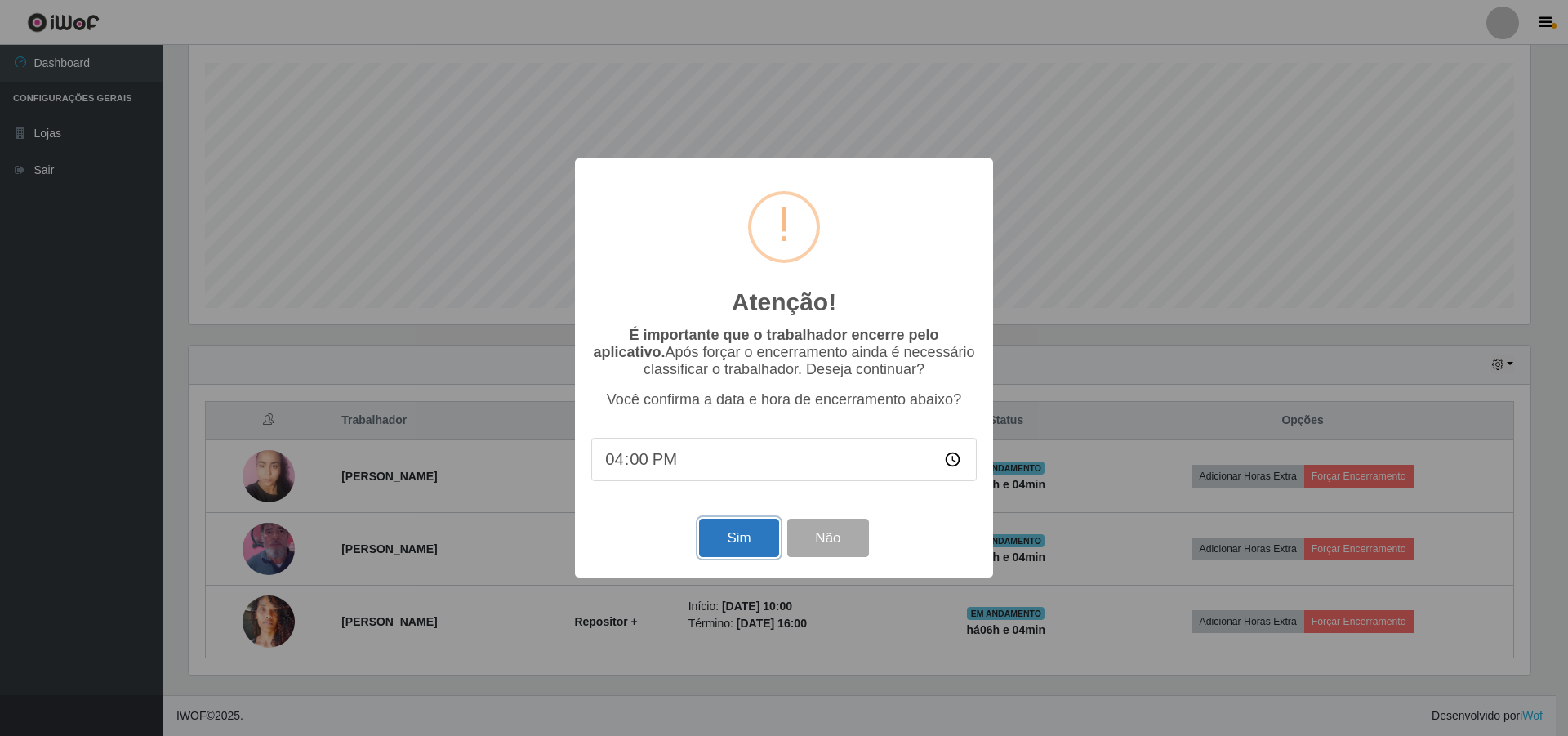
click at [716, 549] on button "Sim" at bounding box center [738, 537] width 79 height 38
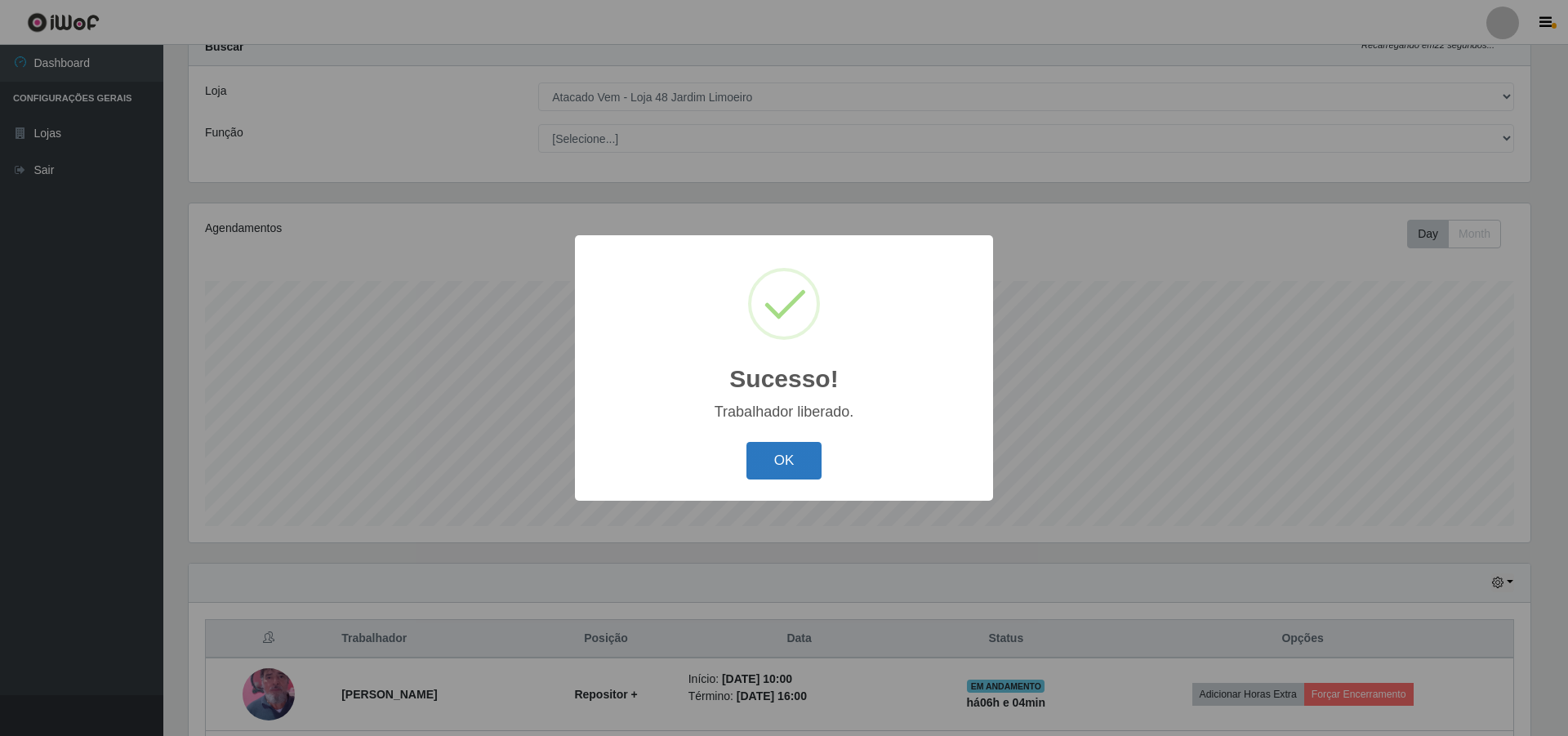
click at [798, 458] on button "OK" at bounding box center [784, 460] width 75 height 38
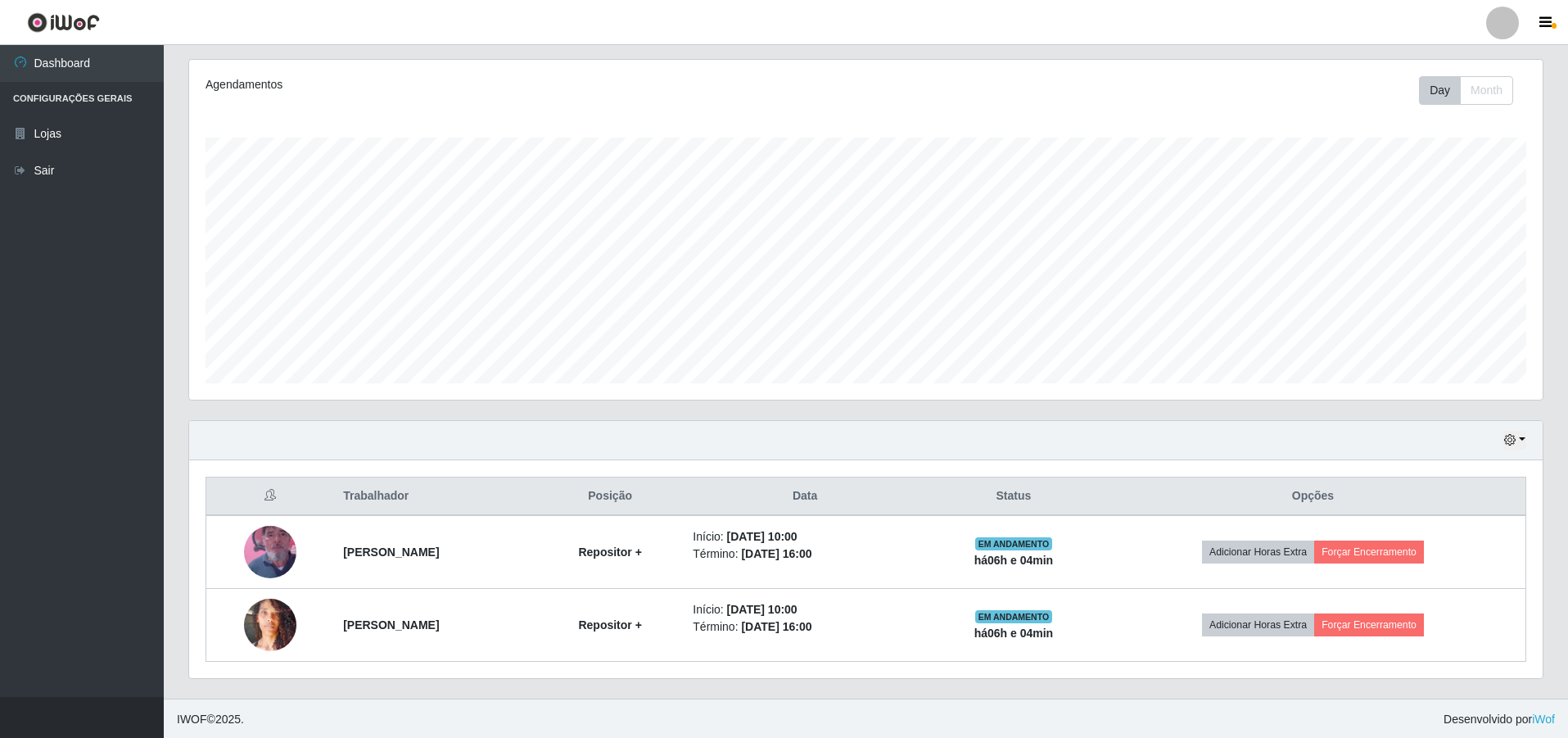
scroll to position [204, 0]
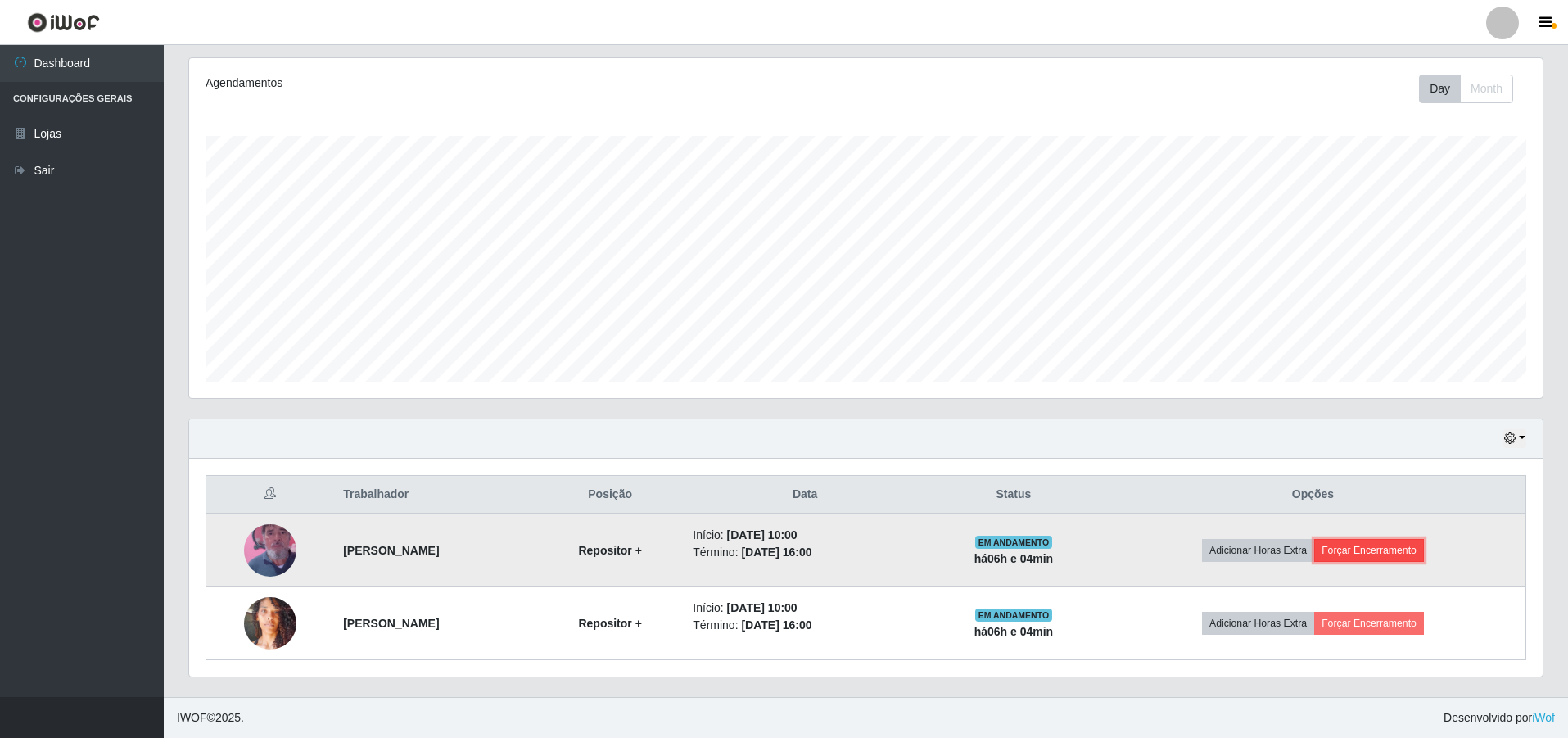
click at [1404, 544] on button "Forçar Encerramento" at bounding box center [1369, 550] width 109 height 23
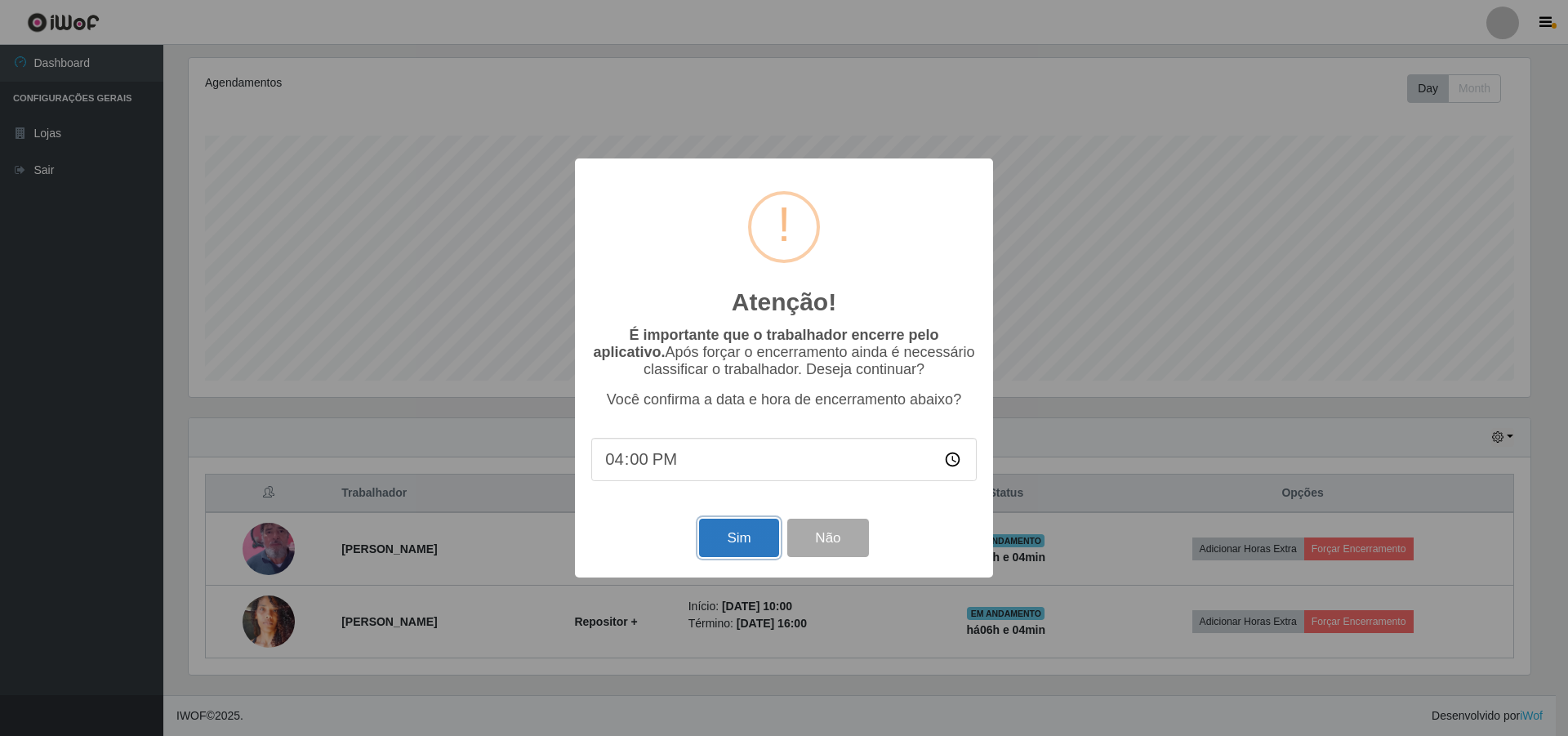
click at [719, 540] on button "Sim" at bounding box center [738, 537] width 79 height 38
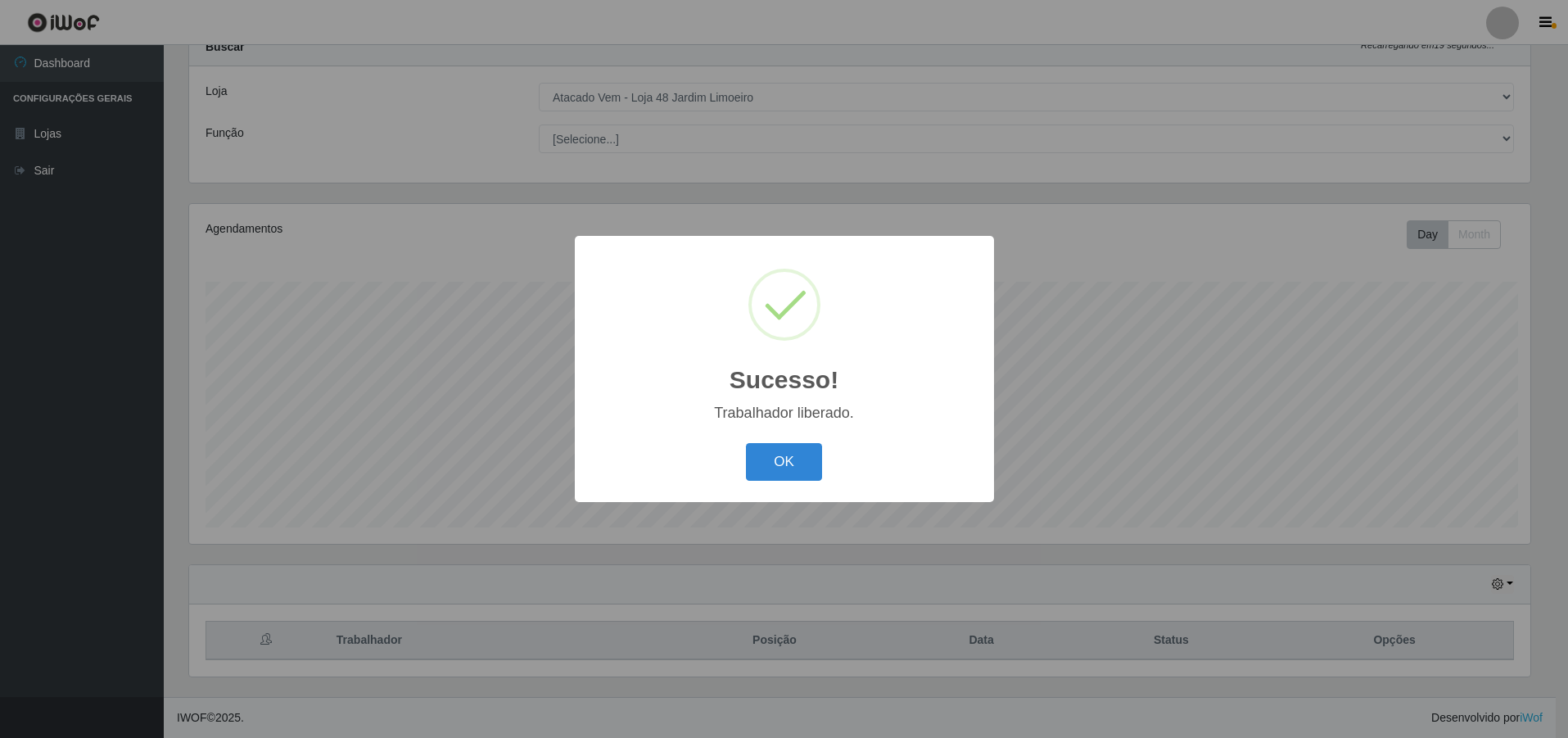
scroll to position [0, 0]
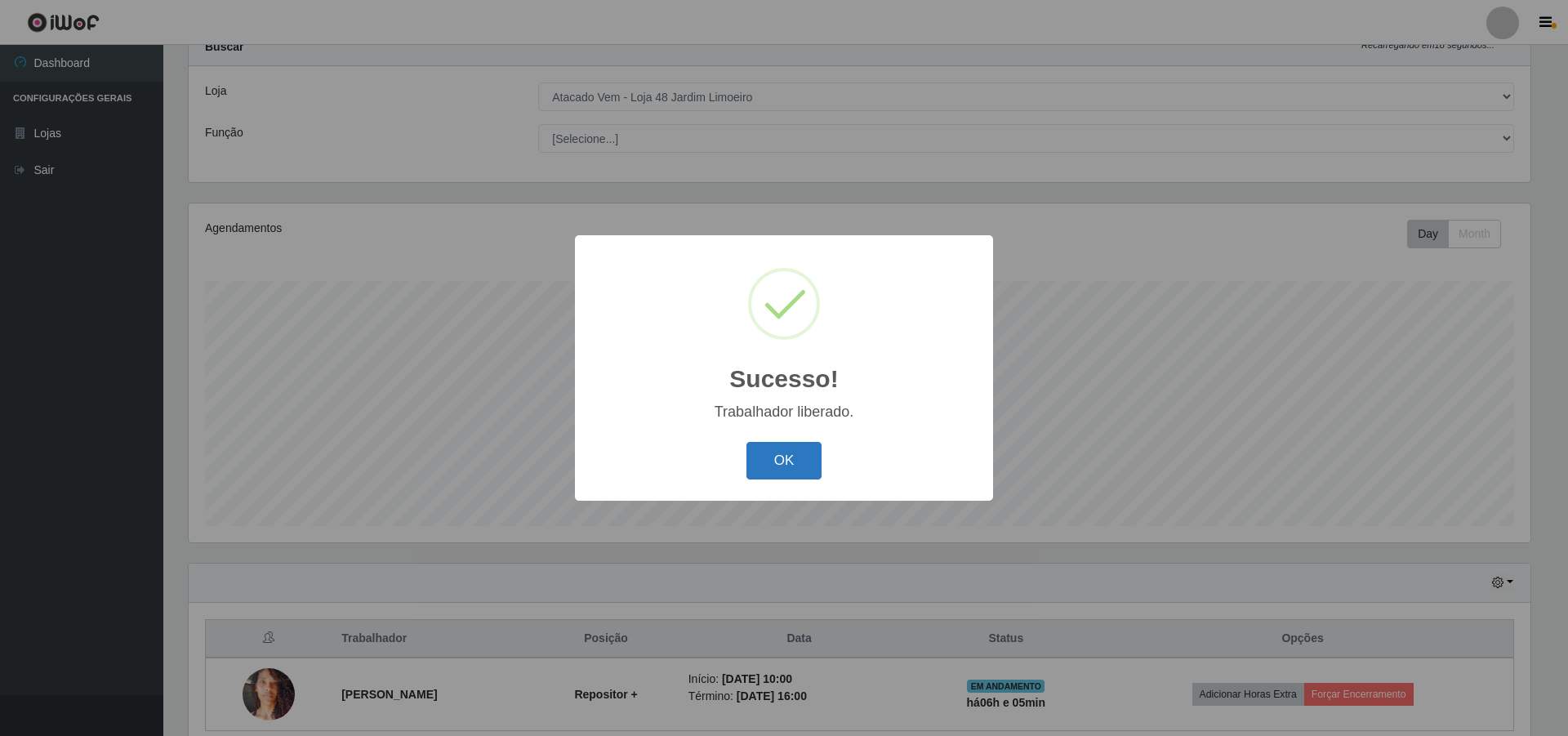
click at [784, 470] on button "OK" at bounding box center [784, 460] width 75 height 38
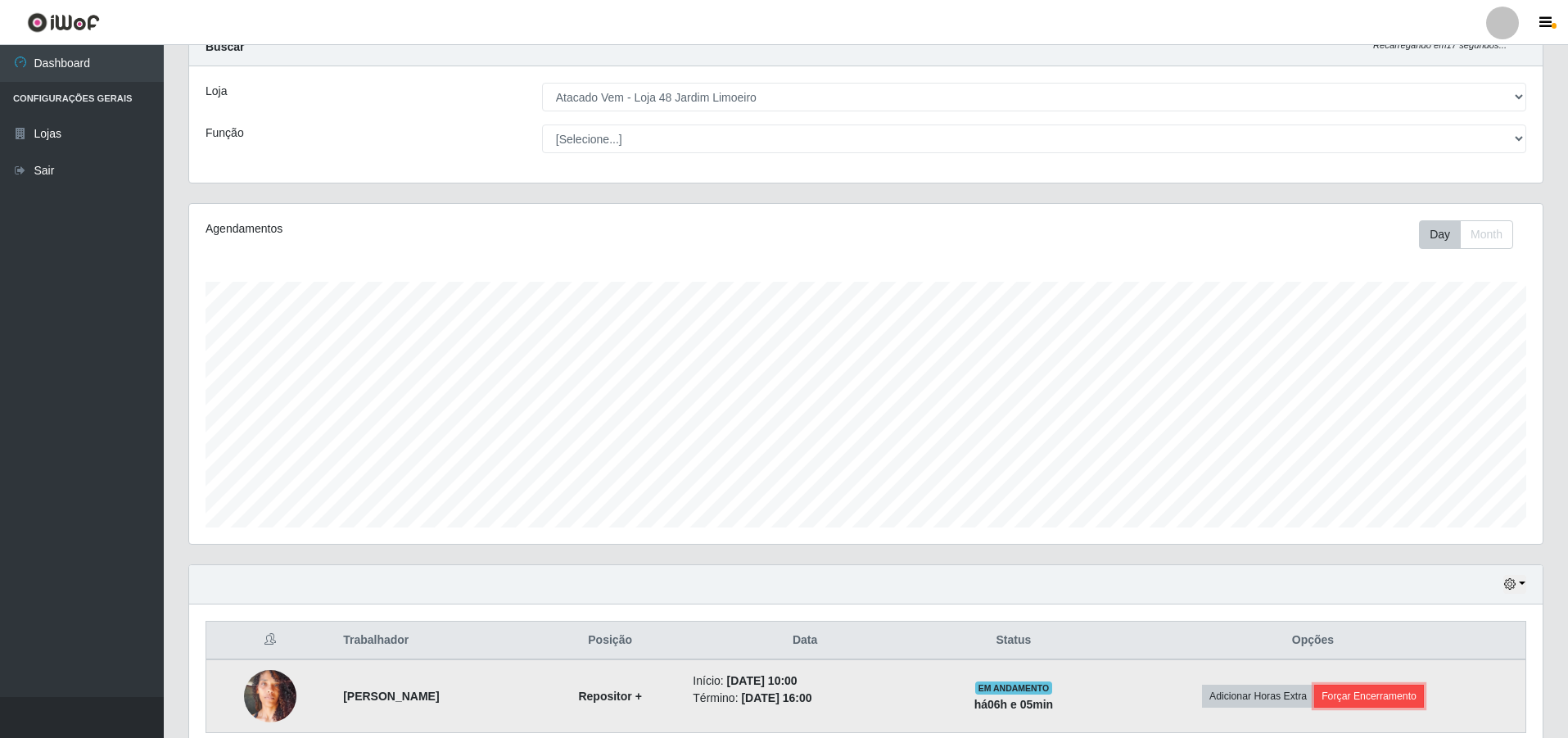
click at [1424, 694] on button "Forçar Encerramento" at bounding box center [1369, 696] width 109 height 23
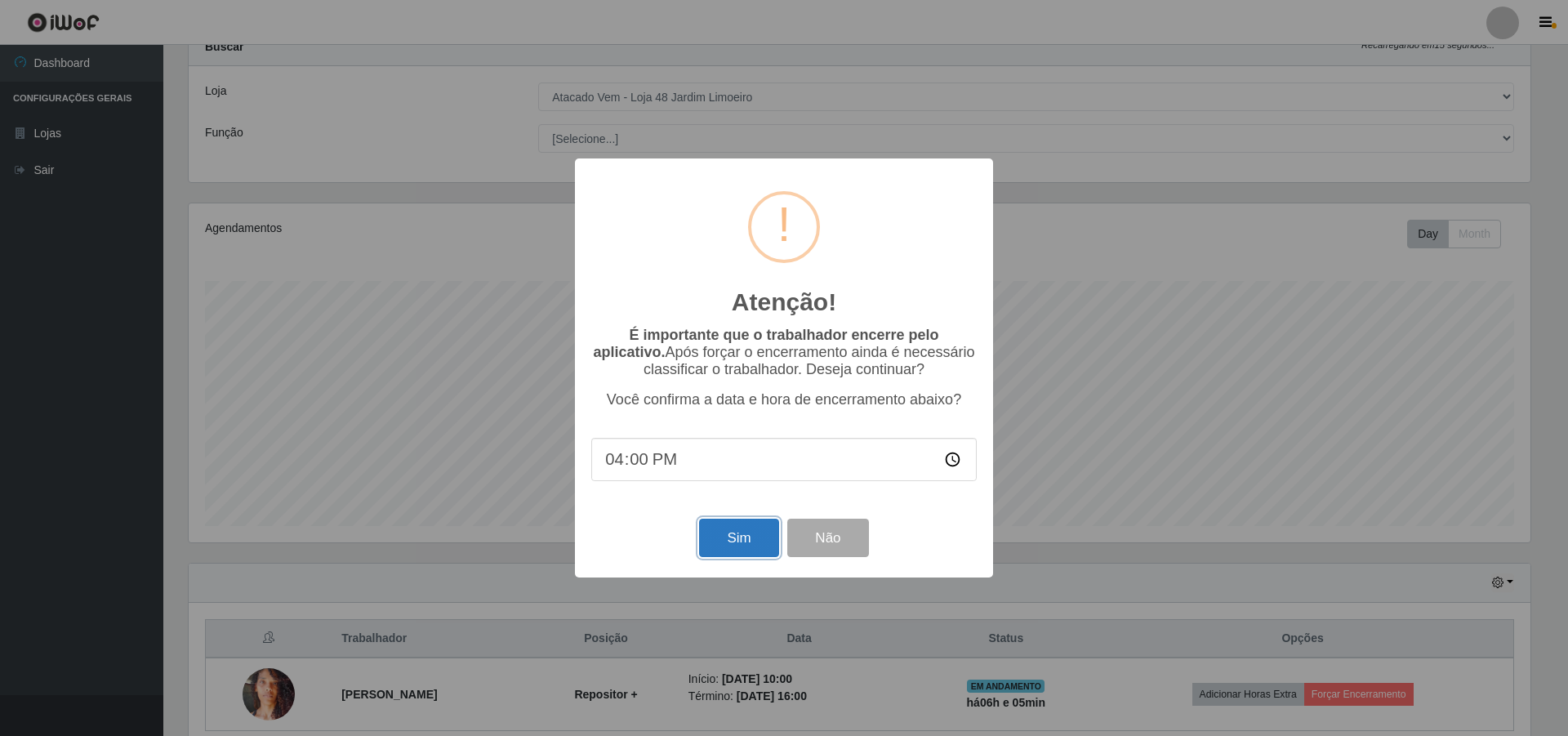
click at [725, 536] on button "Sim" at bounding box center [738, 537] width 79 height 38
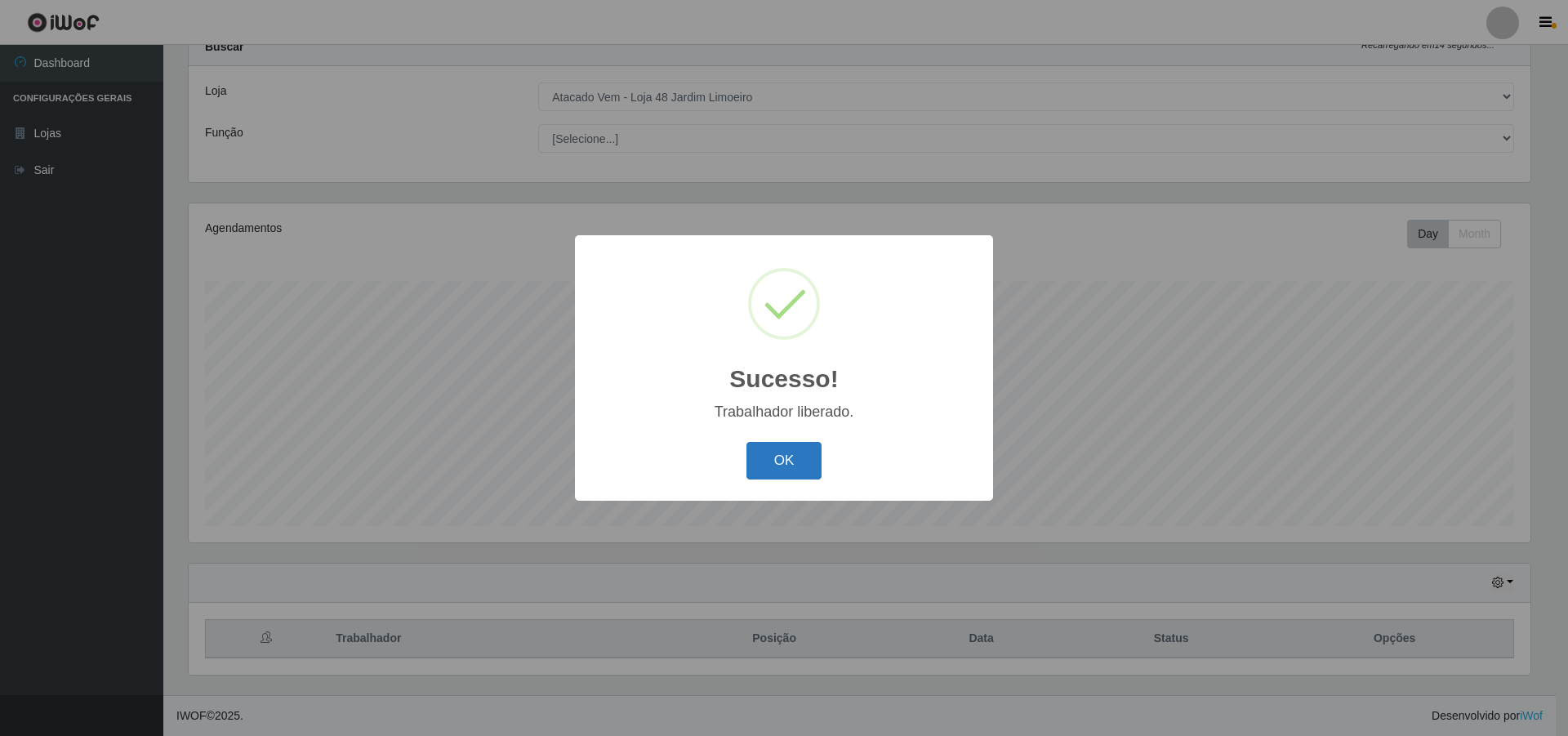
click at [756, 476] on button "OK" at bounding box center [784, 460] width 75 height 38
